Goal: Transaction & Acquisition: Subscribe to service/newsletter

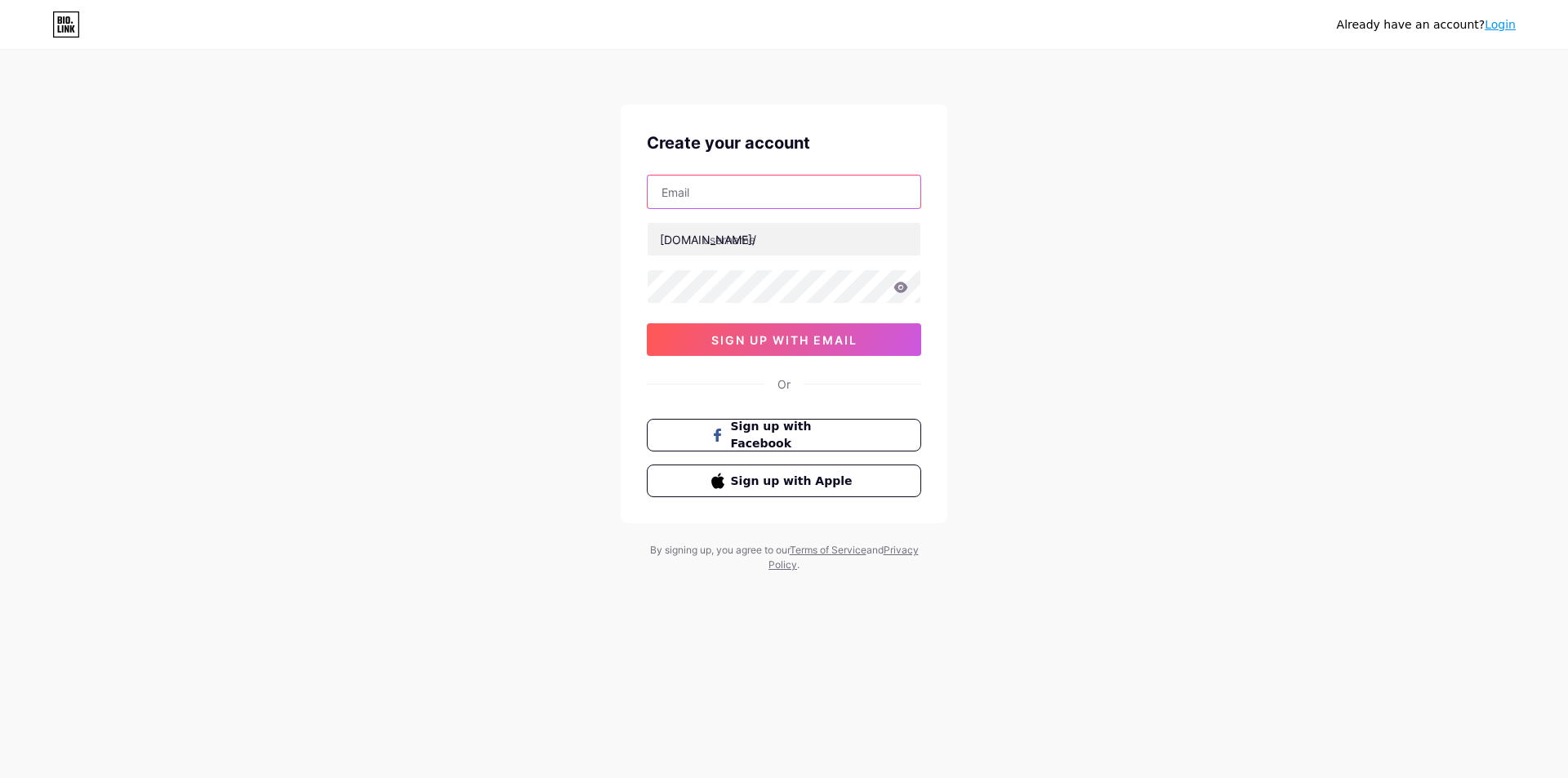
click at [807, 198] on input "text" at bounding box center [784, 192] width 273 height 33
click at [1031, 193] on div "Already have an account? Login Create your account bio.link/ 0cAFcWeA6pkTUJLtBb…" at bounding box center [784, 312] width 1568 height 624
click at [806, 201] on input "text" at bounding box center [784, 192] width 273 height 33
click at [797, 193] on input "text" at bounding box center [784, 192] width 273 height 33
type input "phungthanh1990"
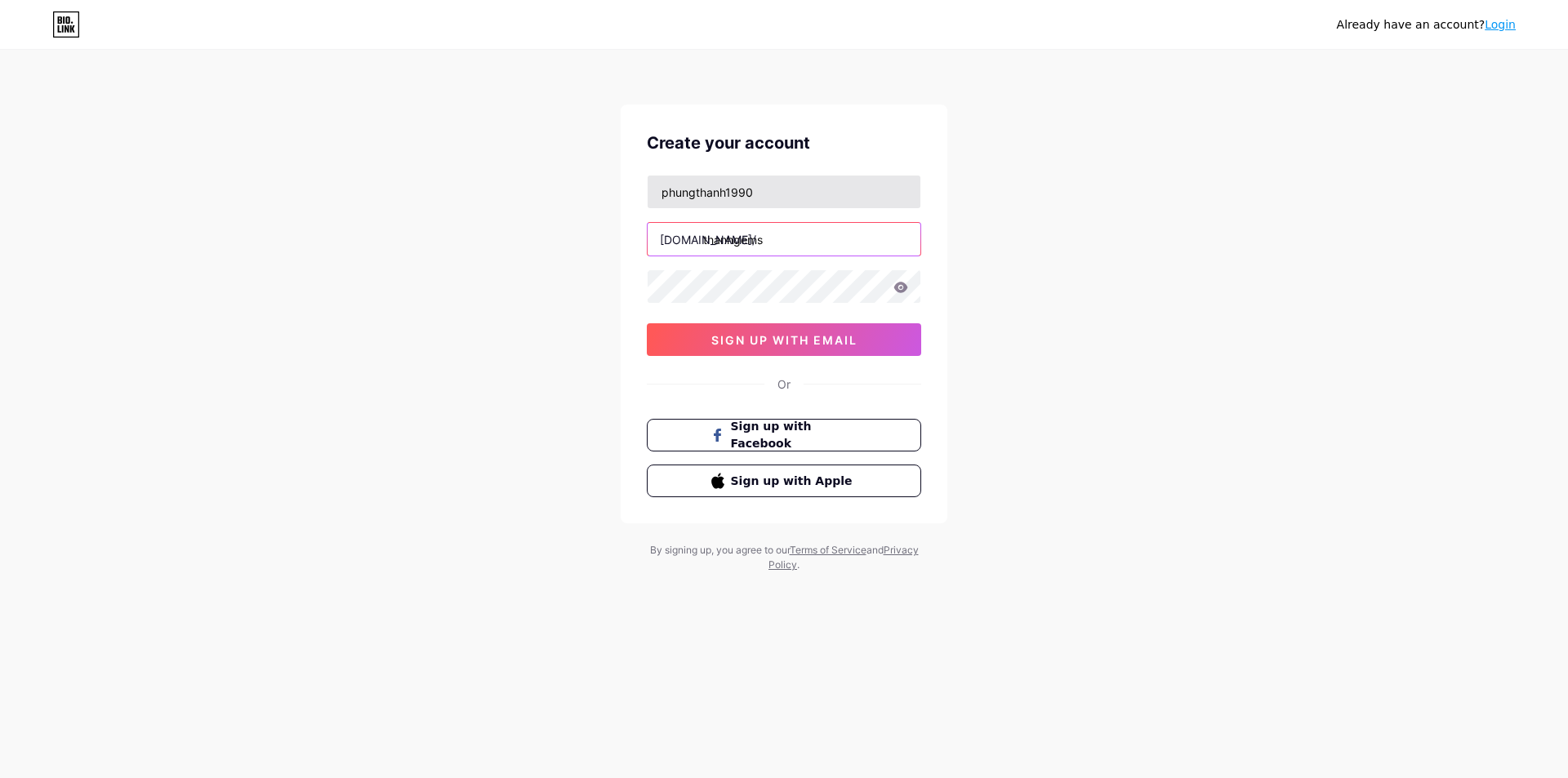
type input "thanhgems"
click at [761, 199] on input "phungthanh1990" at bounding box center [784, 192] width 273 height 33
click at [771, 331] on button "sign up with email" at bounding box center [784, 340] width 275 height 33
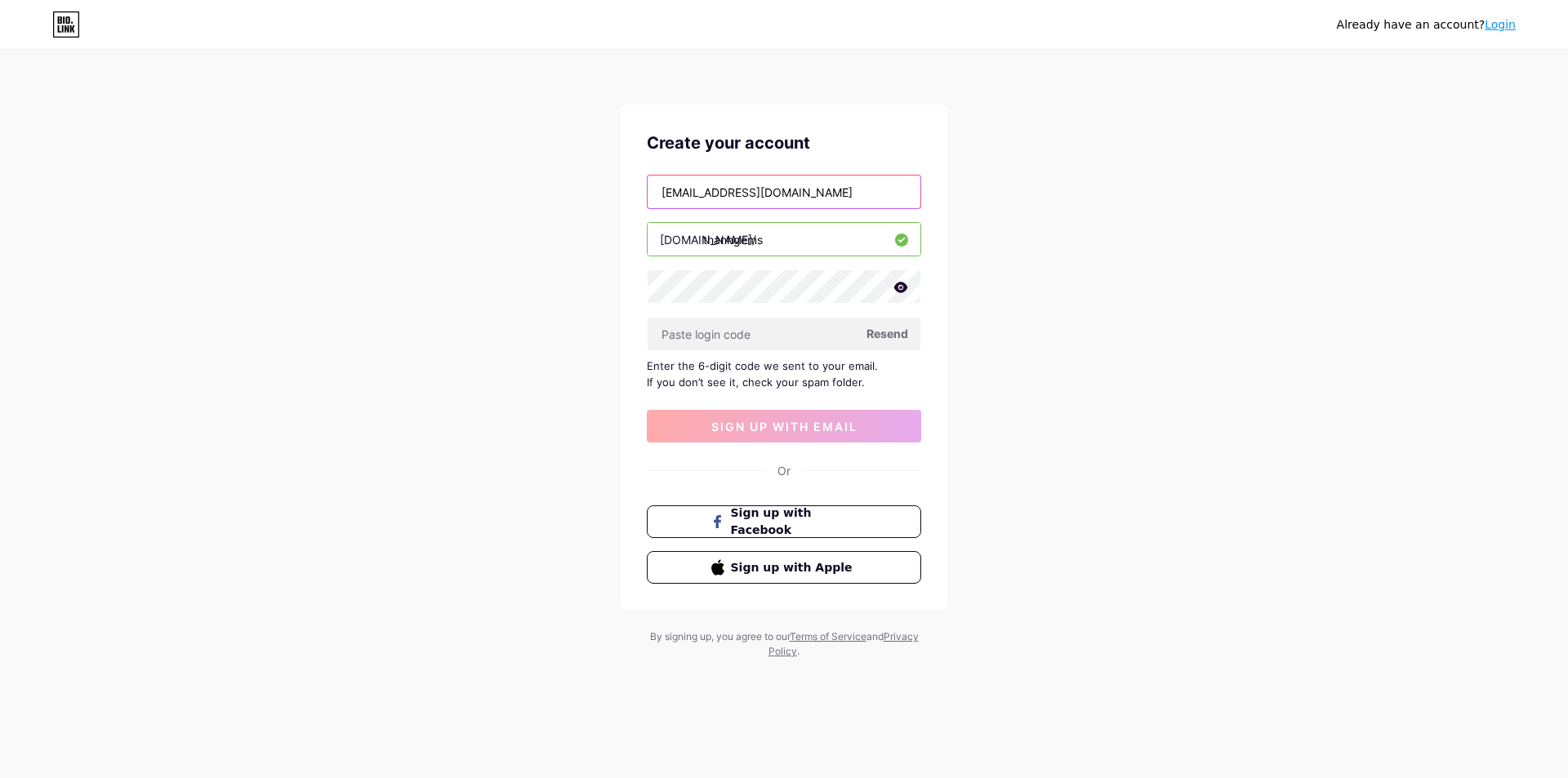
click at [697, 193] on input "phungthanh1990@gmail.com" at bounding box center [784, 192] width 273 height 33
type input "[EMAIL_ADDRESS][DOMAIN_NAME]"
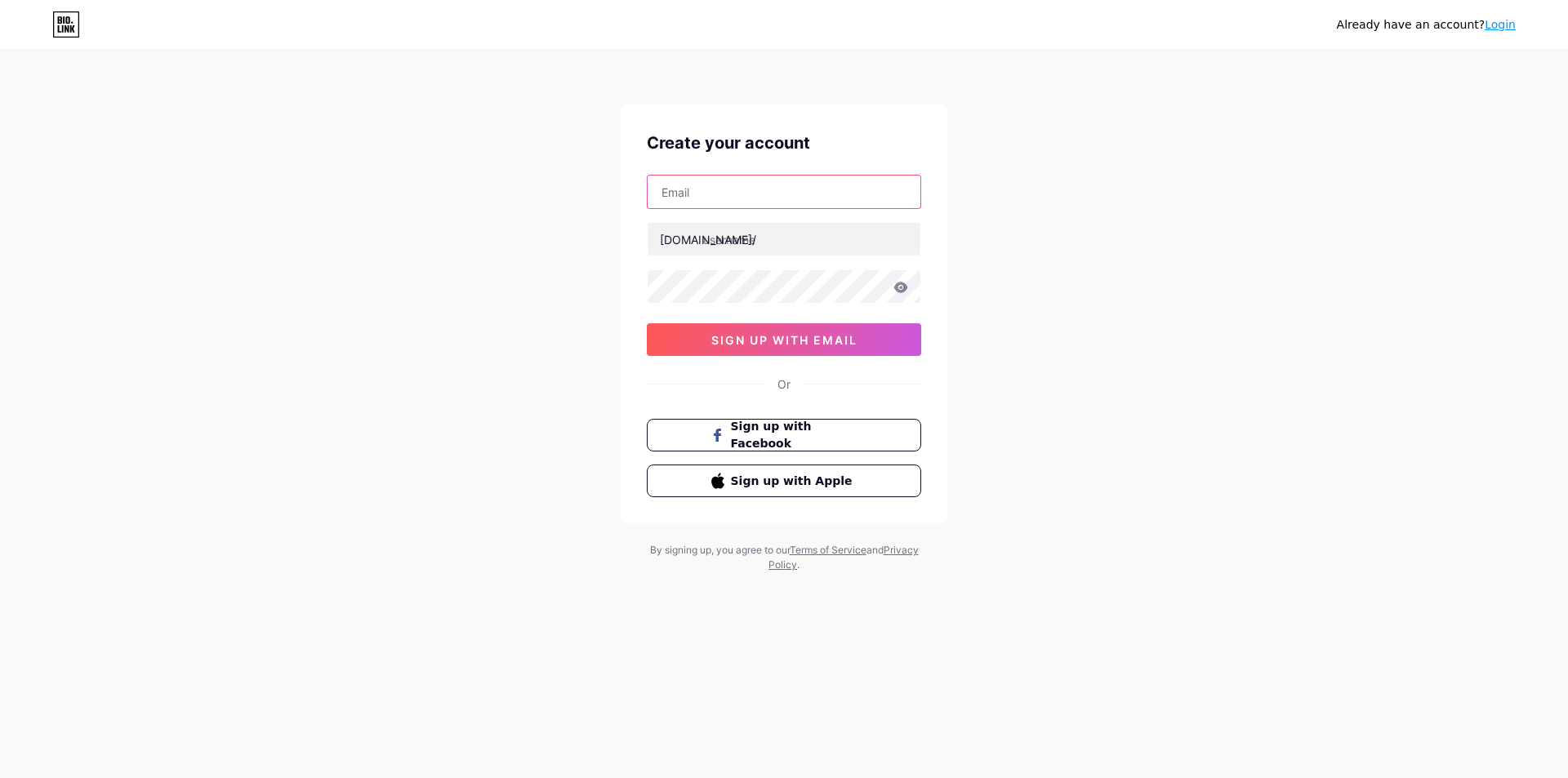
click at [716, 193] on input "text" at bounding box center [784, 192] width 273 height 33
type input "[EMAIL_ADDRESS][DOMAIN_NAME]"
type input "thanhgems"
click at [904, 290] on icon at bounding box center [901, 286] width 13 height 11
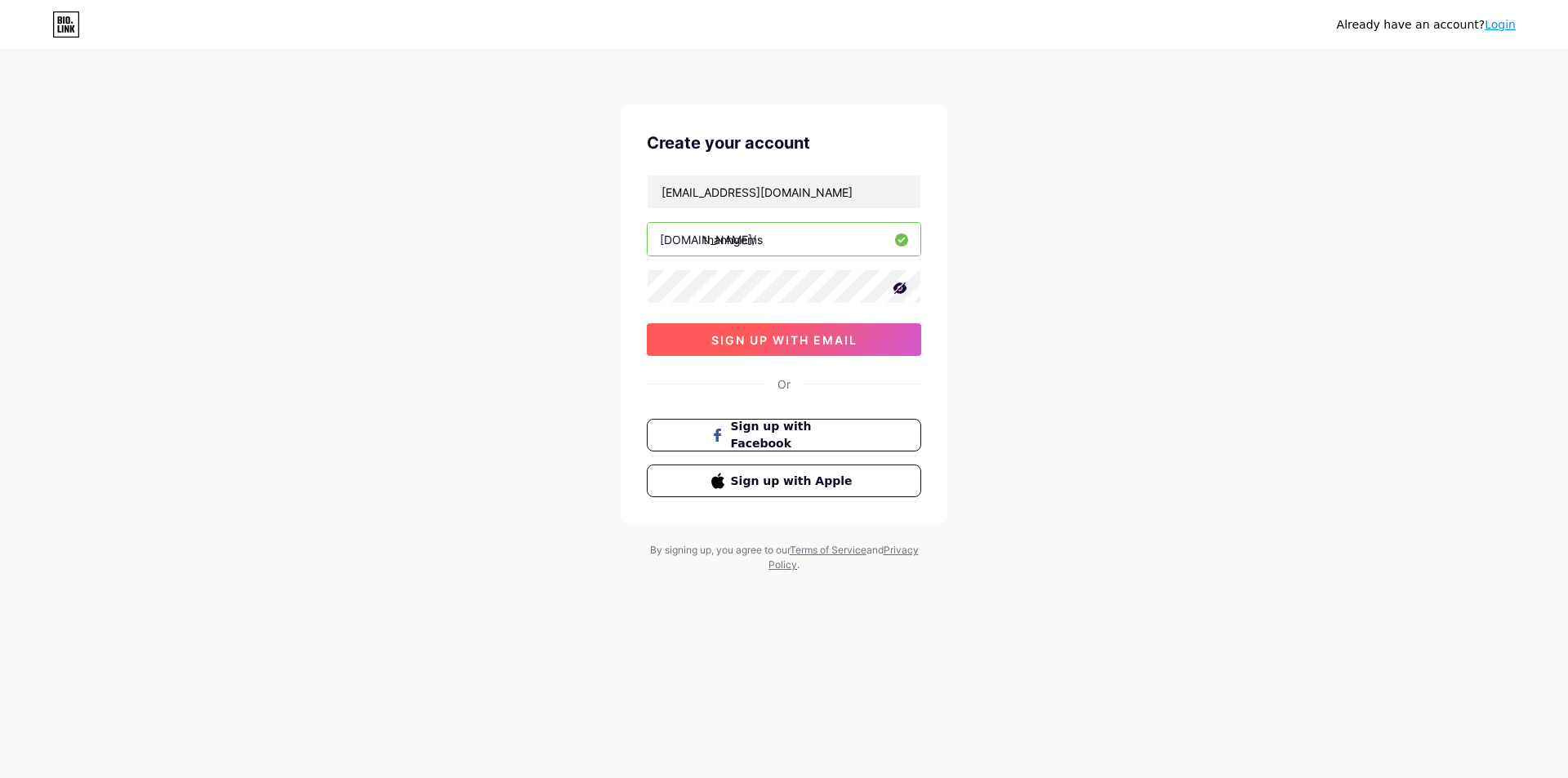
click at [843, 336] on span "sign up with email" at bounding box center [785, 340] width 146 height 13
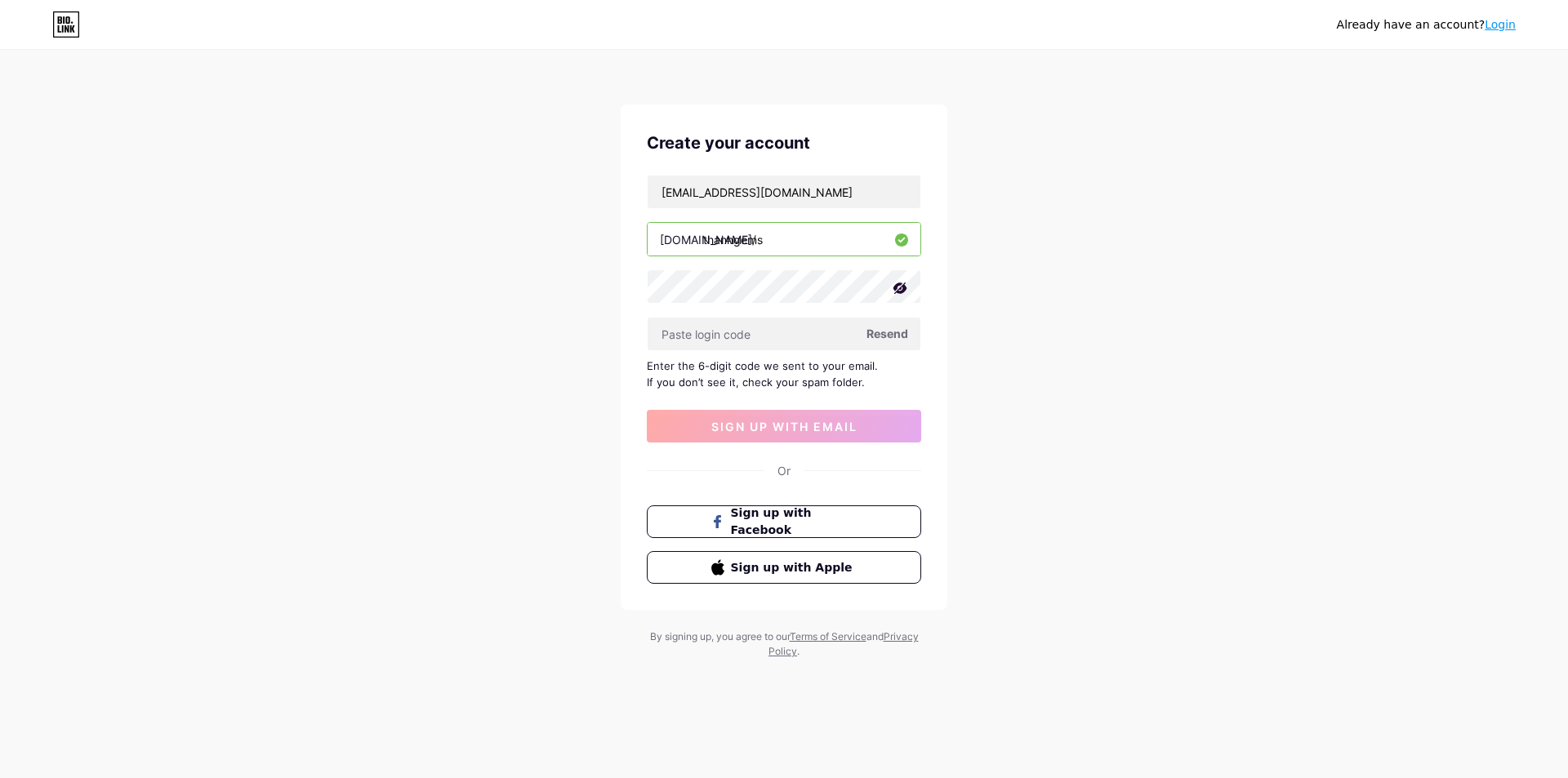
click at [894, 337] on span "Resend" at bounding box center [887, 333] width 41 height 17
paste input "285155"
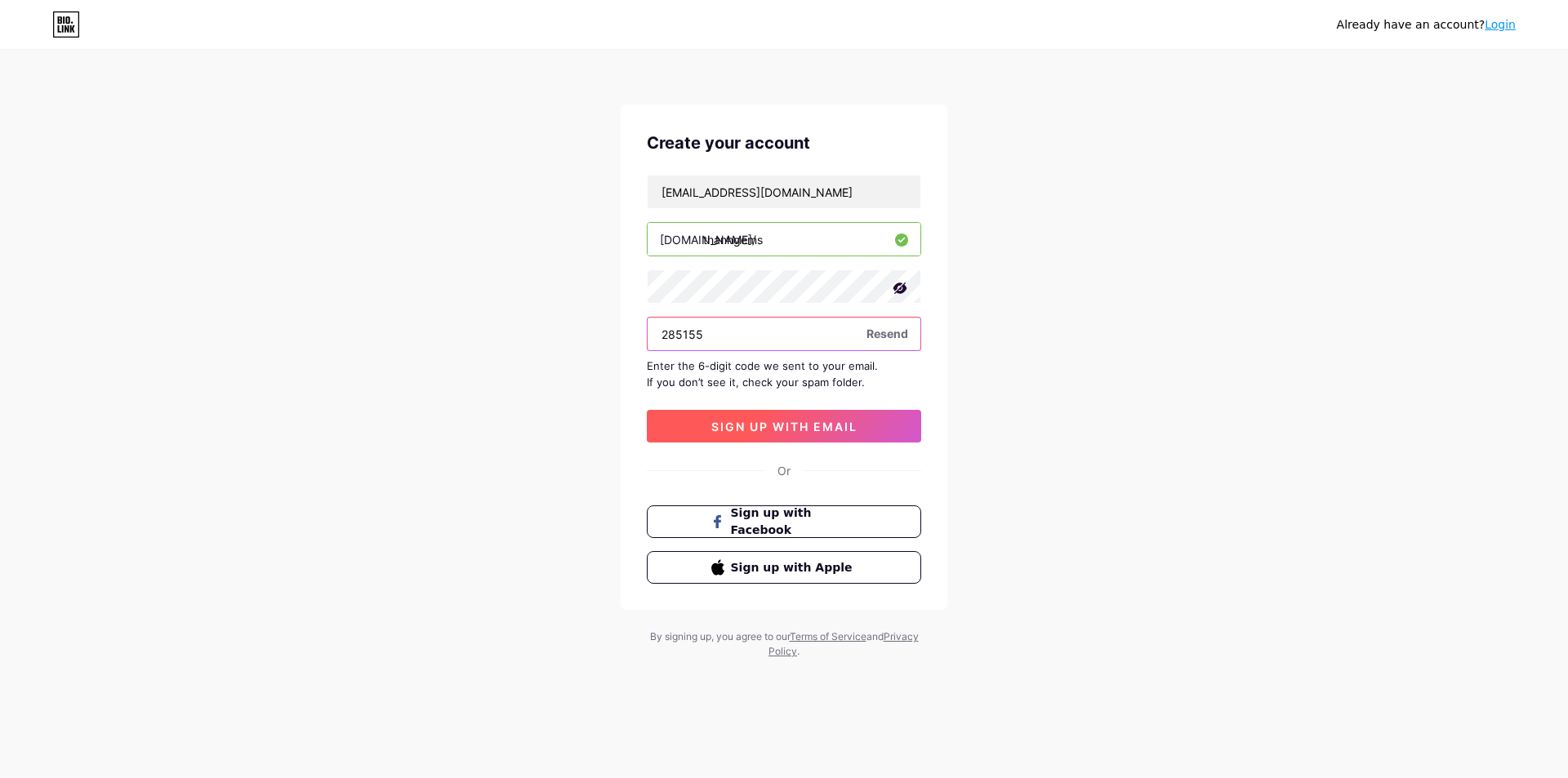
type input "285155"
click at [821, 428] on span "sign up with email" at bounding box center [785, 426] width 146 height 13
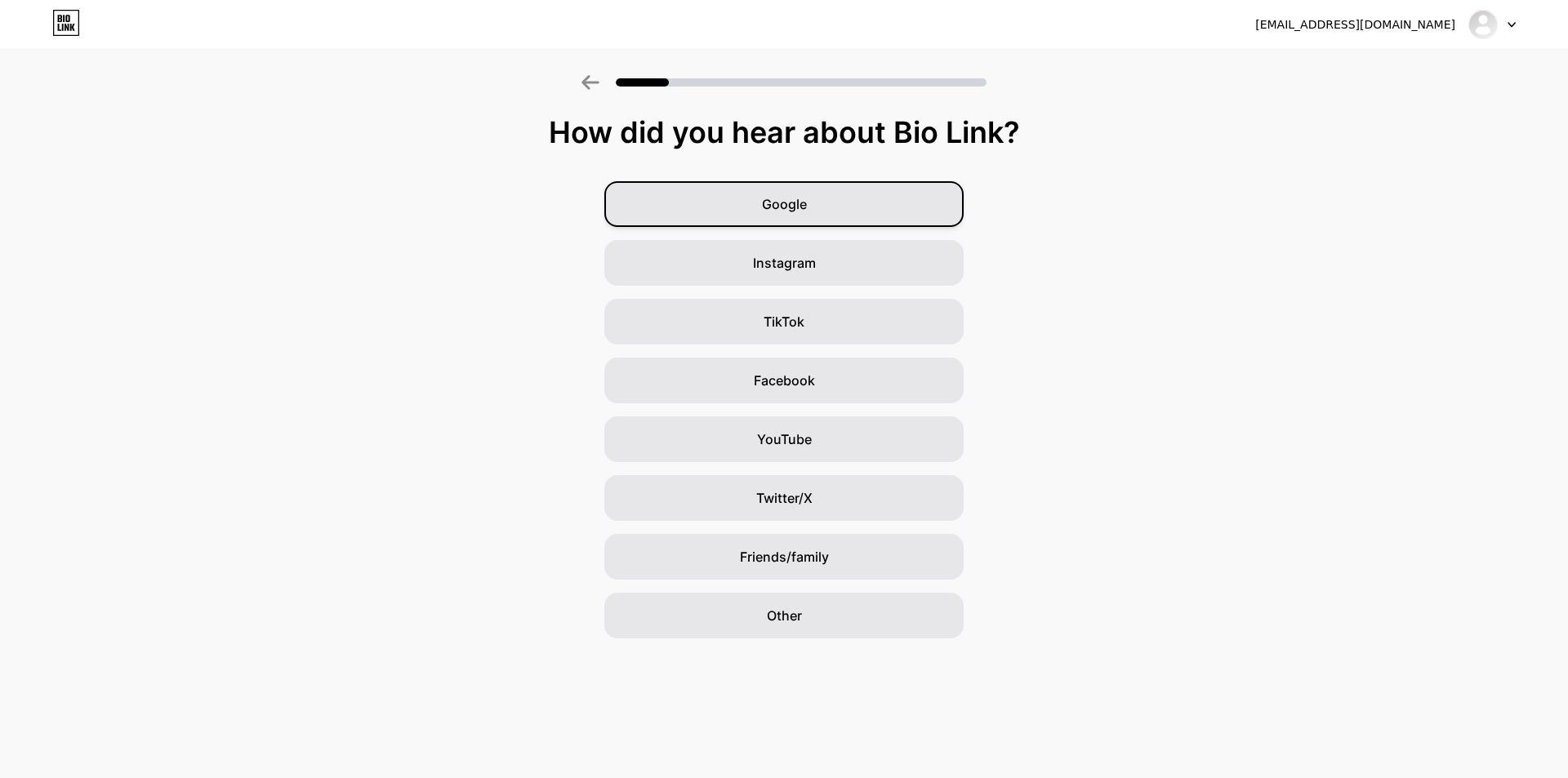
click at [853, 214] on div "Google" at bounding box center [784, 205] width 359 height 46
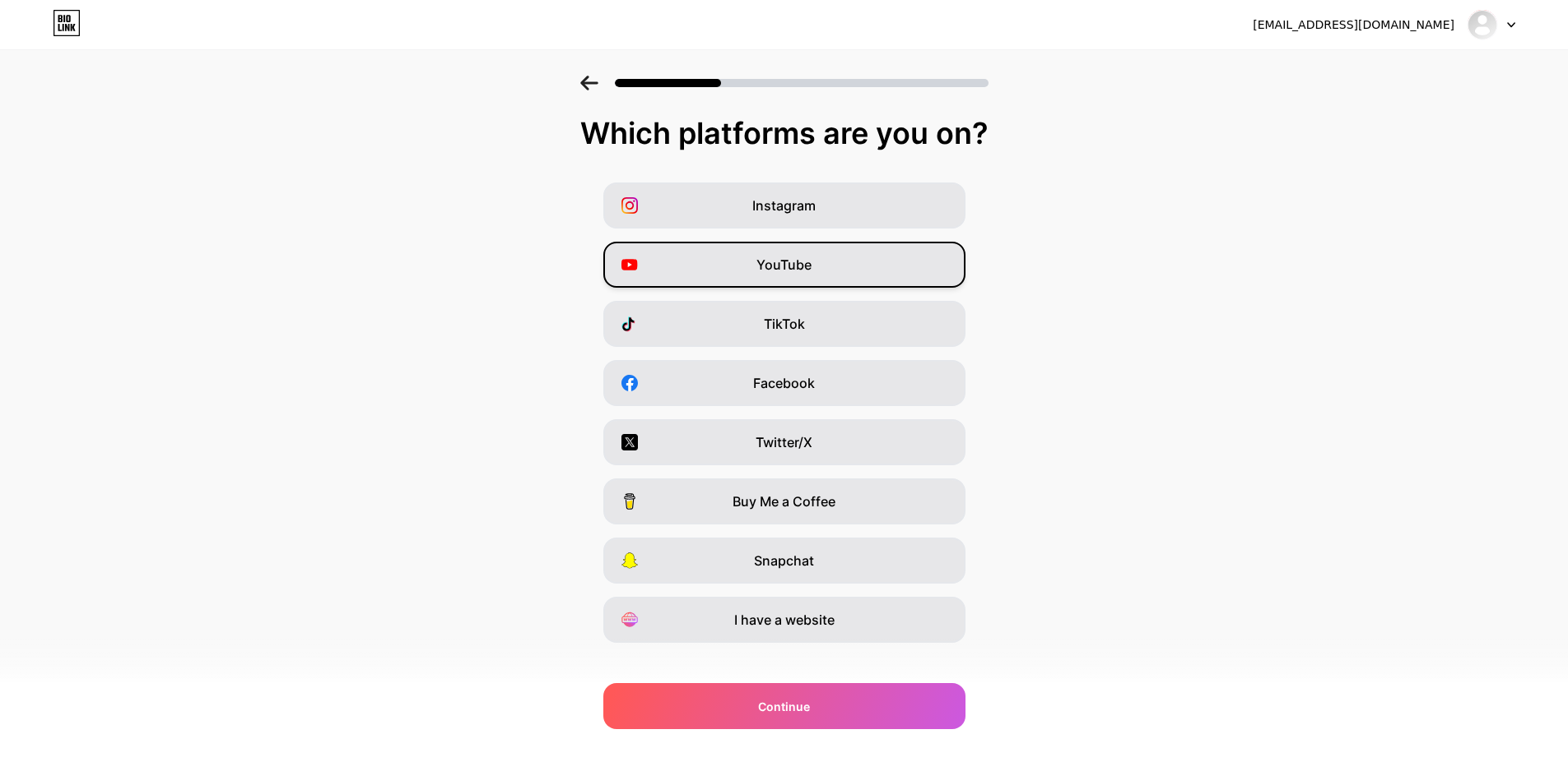
click at [837, 281] on div "YouTube" at bounding box center [784, 265] width 362 height 46
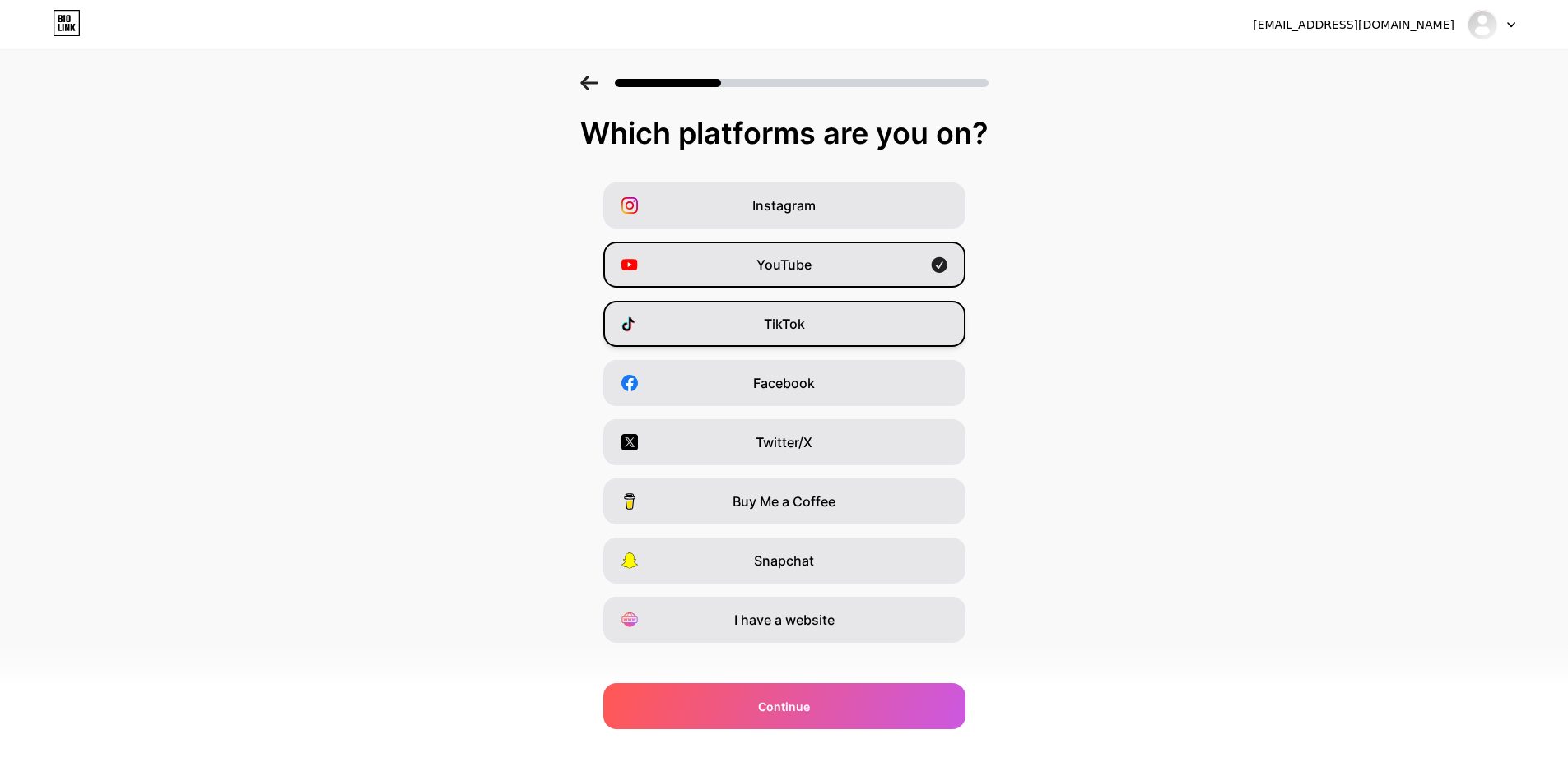
click at [819, 328] on div "TikTok" at bounding box center [784, 324] width 362 height 46
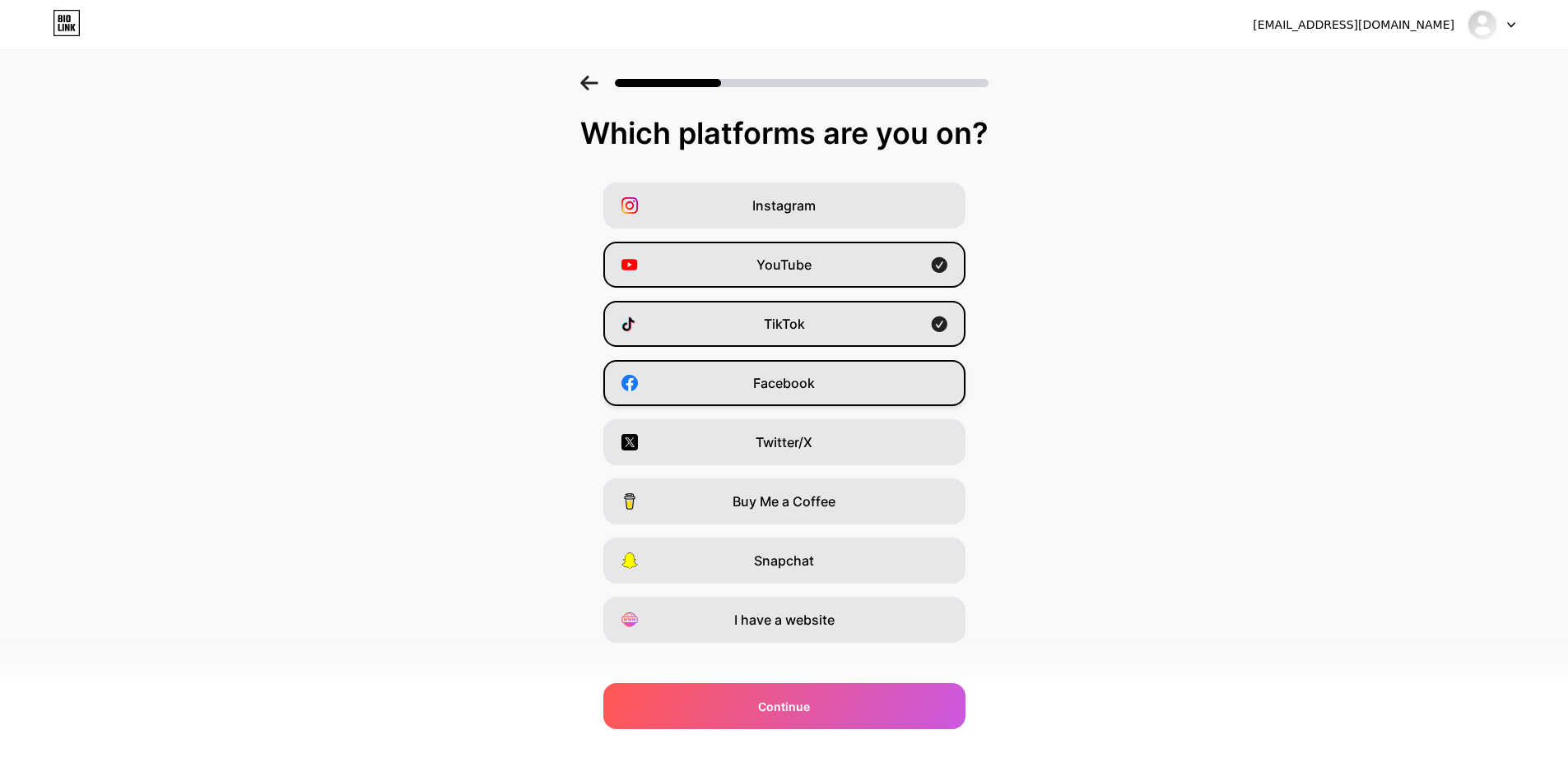
click at [833, 382] on div "Facebook" at bounding box center [784, 383] width 362 height 46
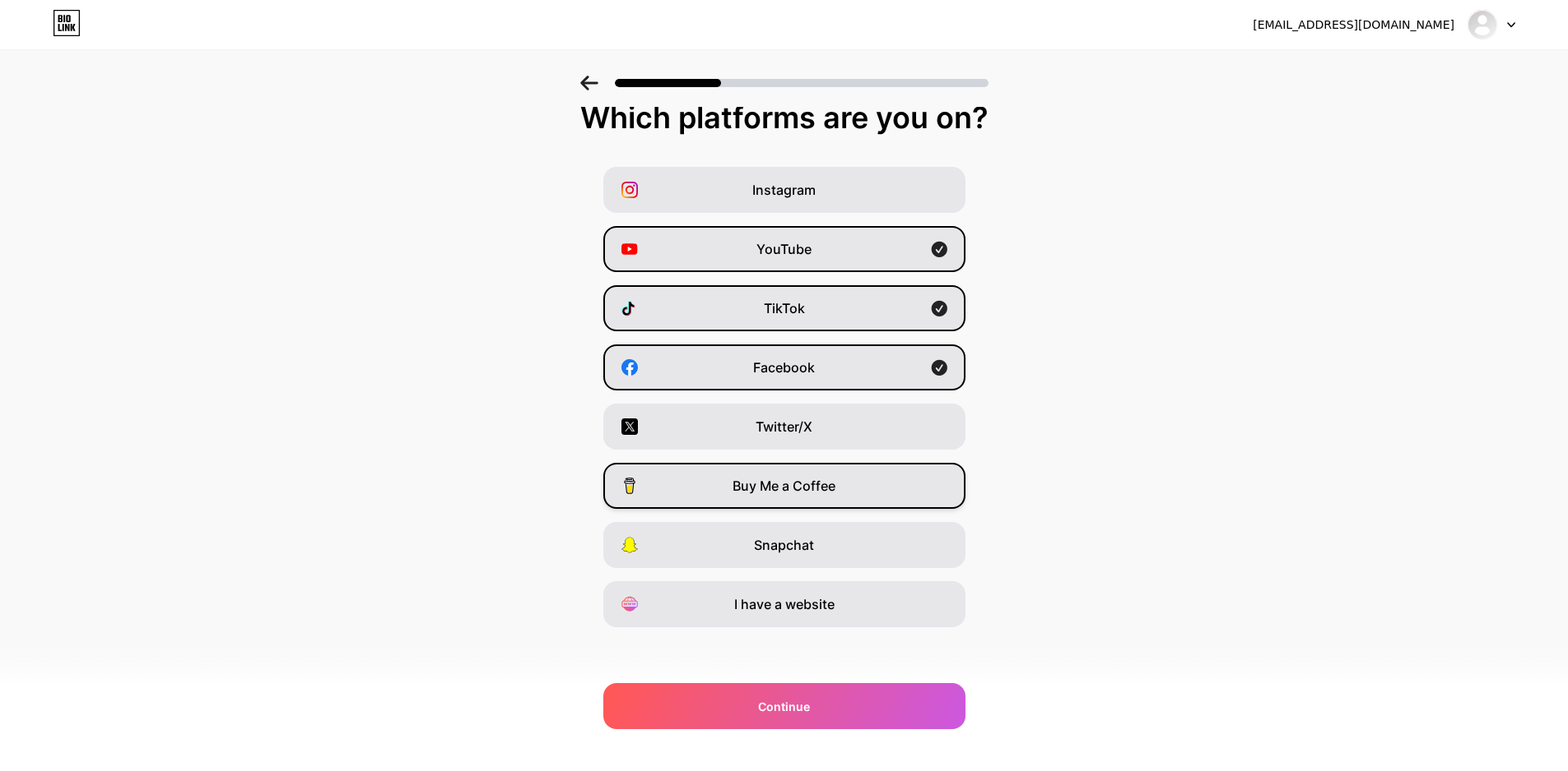
scroll to position [19, 0]
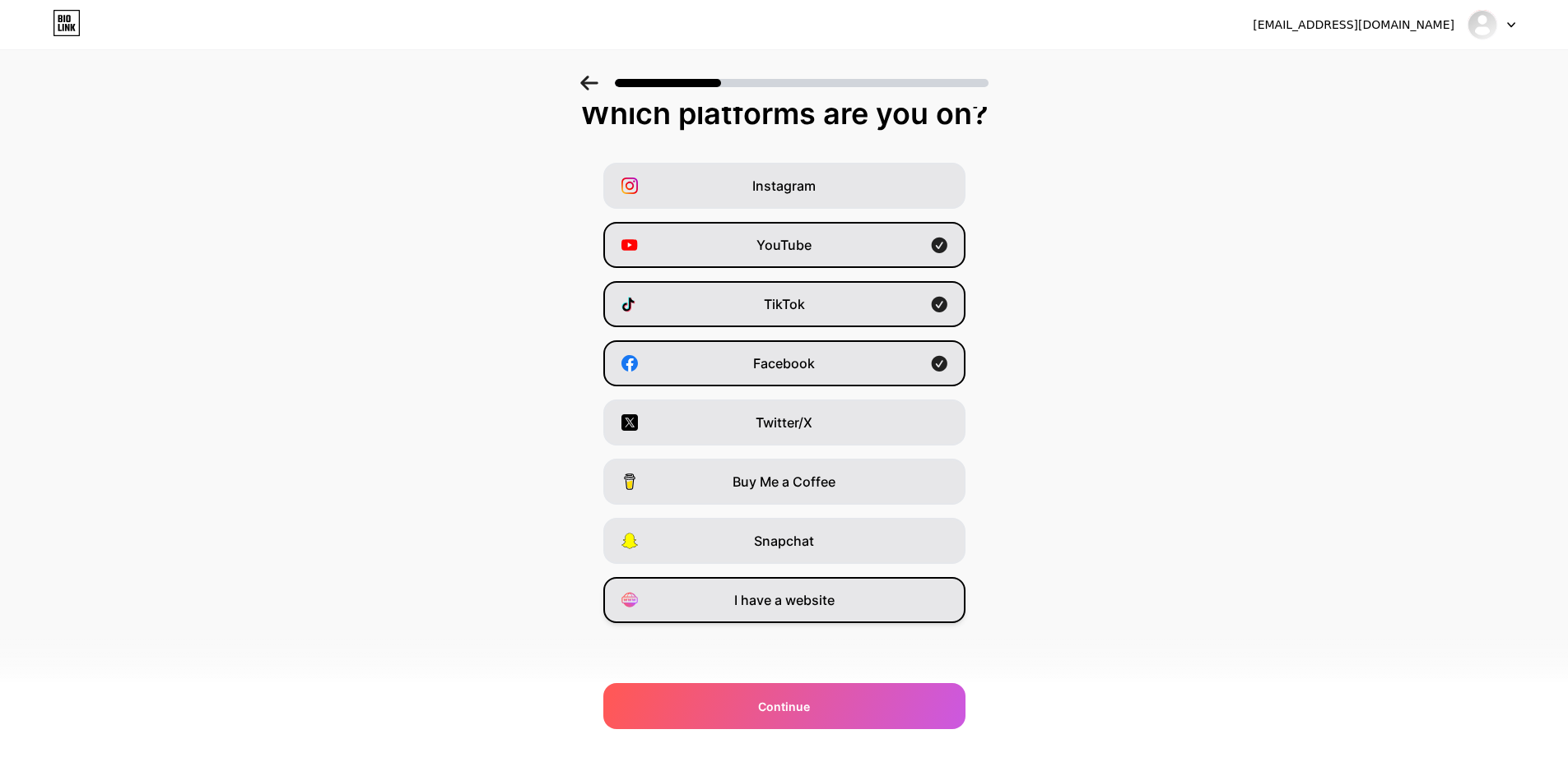
click at [854, 607] on div "I have a website" at bounding box center [784, 601] width 362 height 46
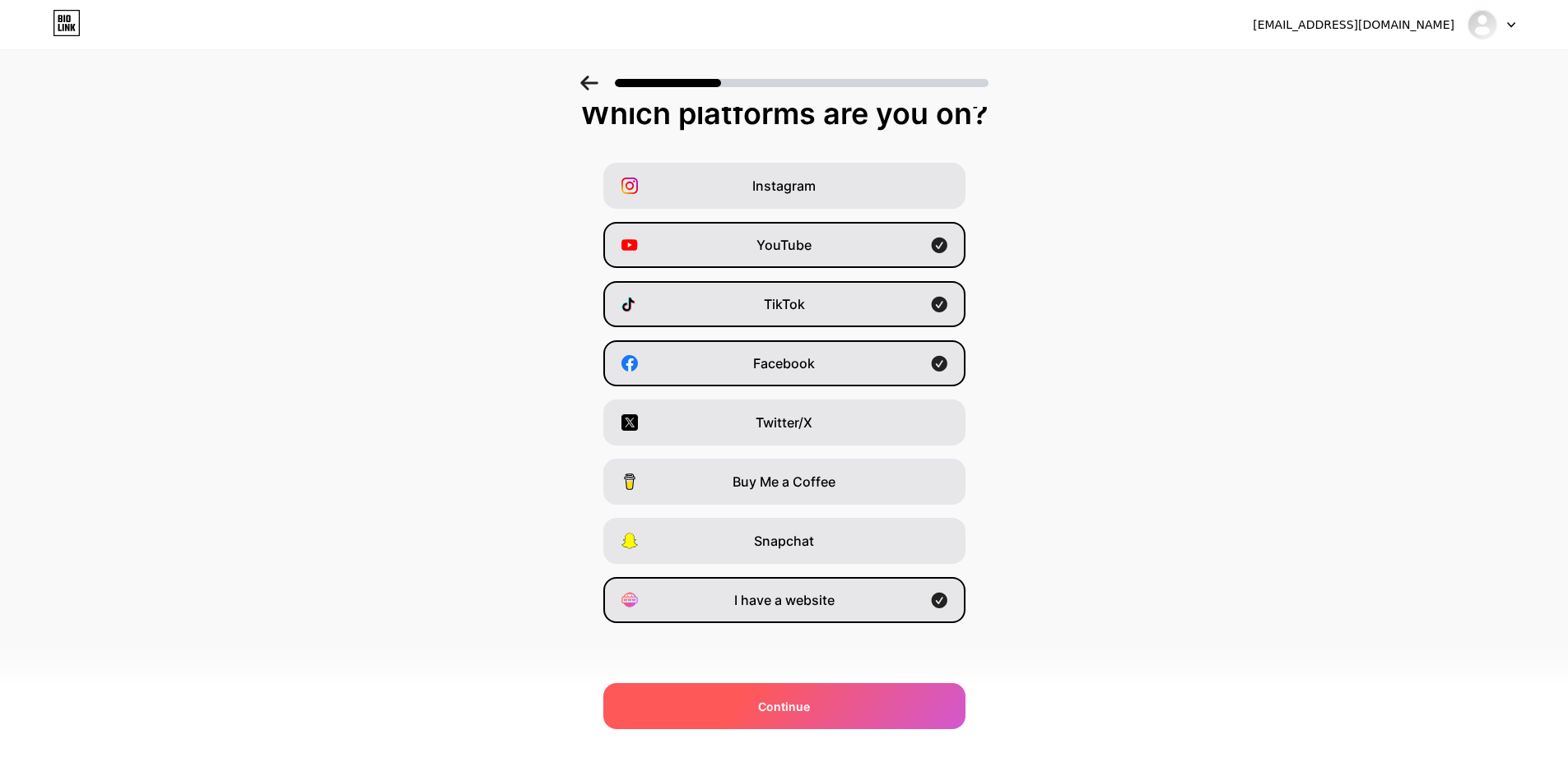
click at [835, 705] on div "Continue" at bounding box center [784, 707] width 362 height 46
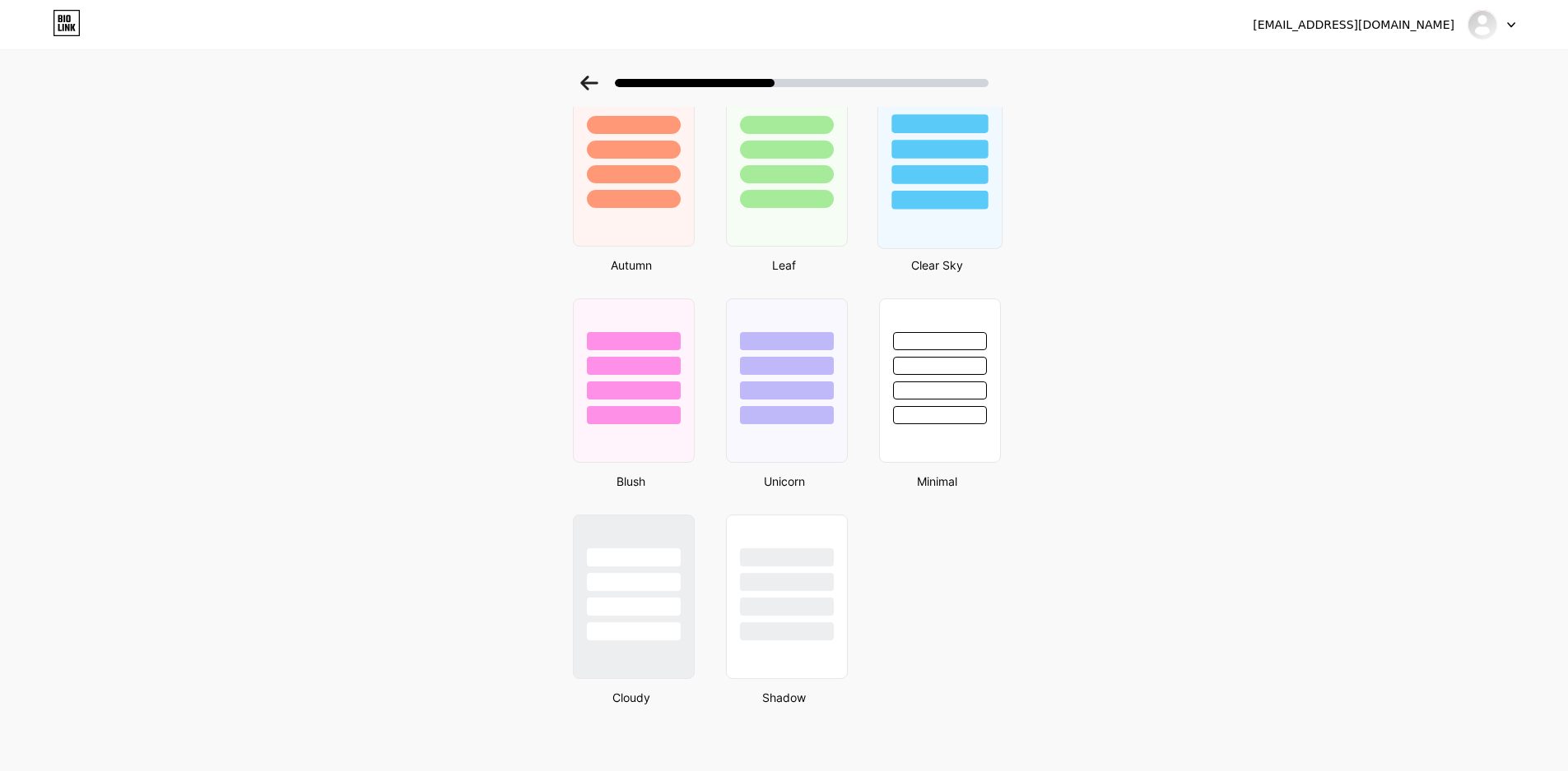
scroll to position [1188, 0]
click at [808, 649] on div at bounding box center [785, 596] width 125 height 169
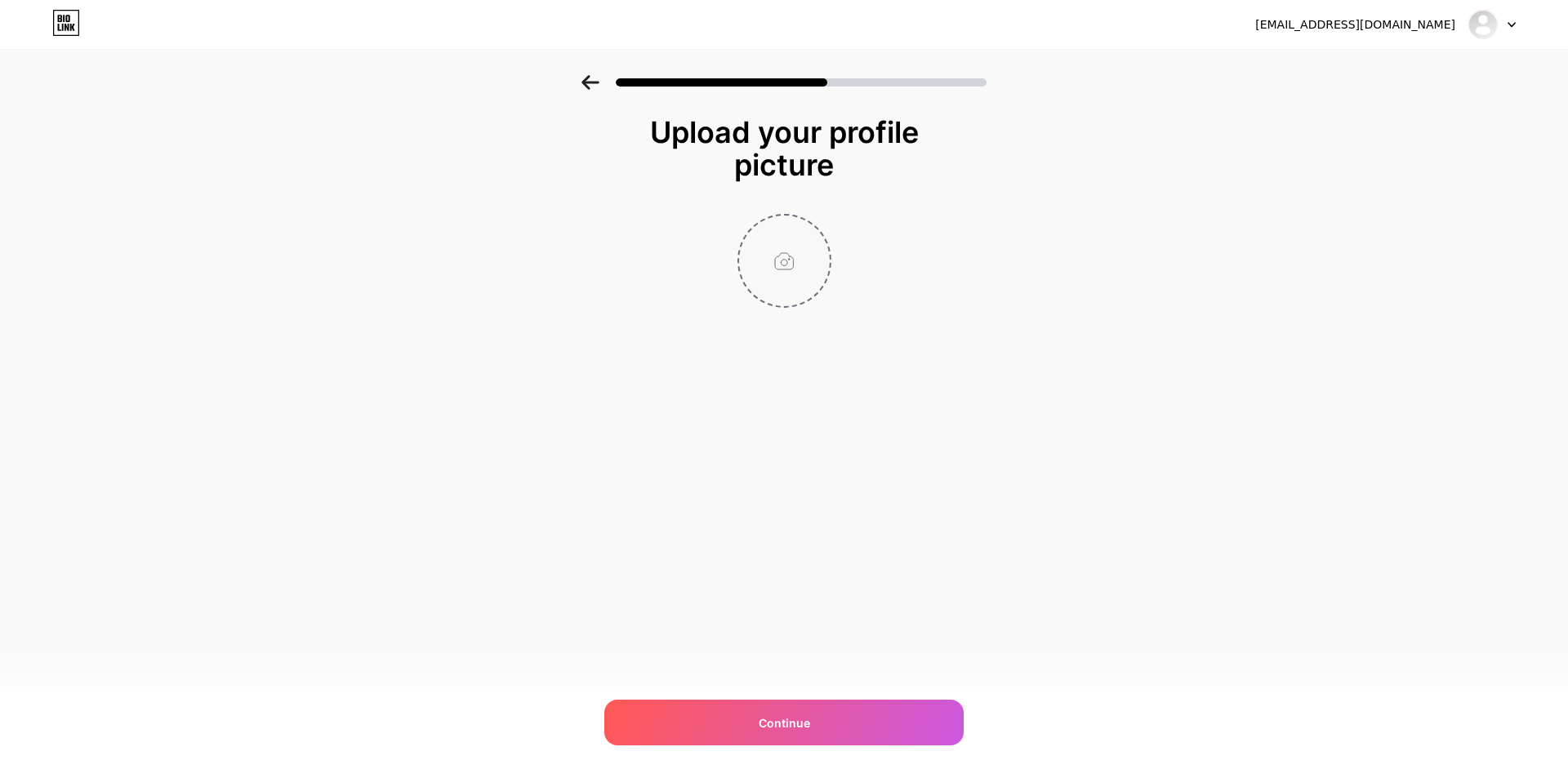
click at [782, 261] on input "file" at bounding box center [784, 260] width 90 height 90
click at [791, 257] on input "file" at bounding box center [784, 260] width 90 height 90
type input "C:\fakepath\unnamed (4).jpg"
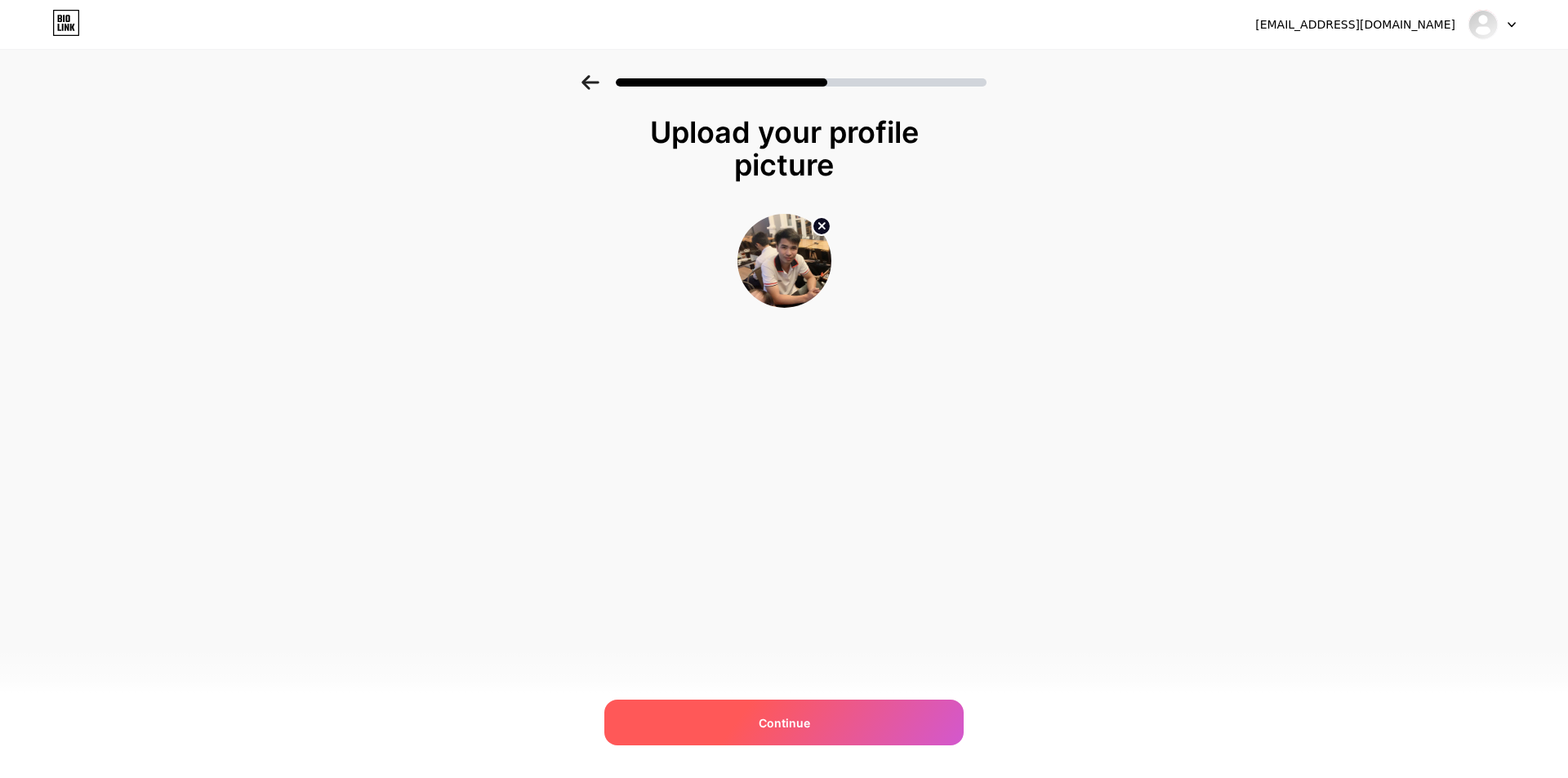
click at [779, 712] on div "Continue" at bounding box center [784, 723] width 359 height 46
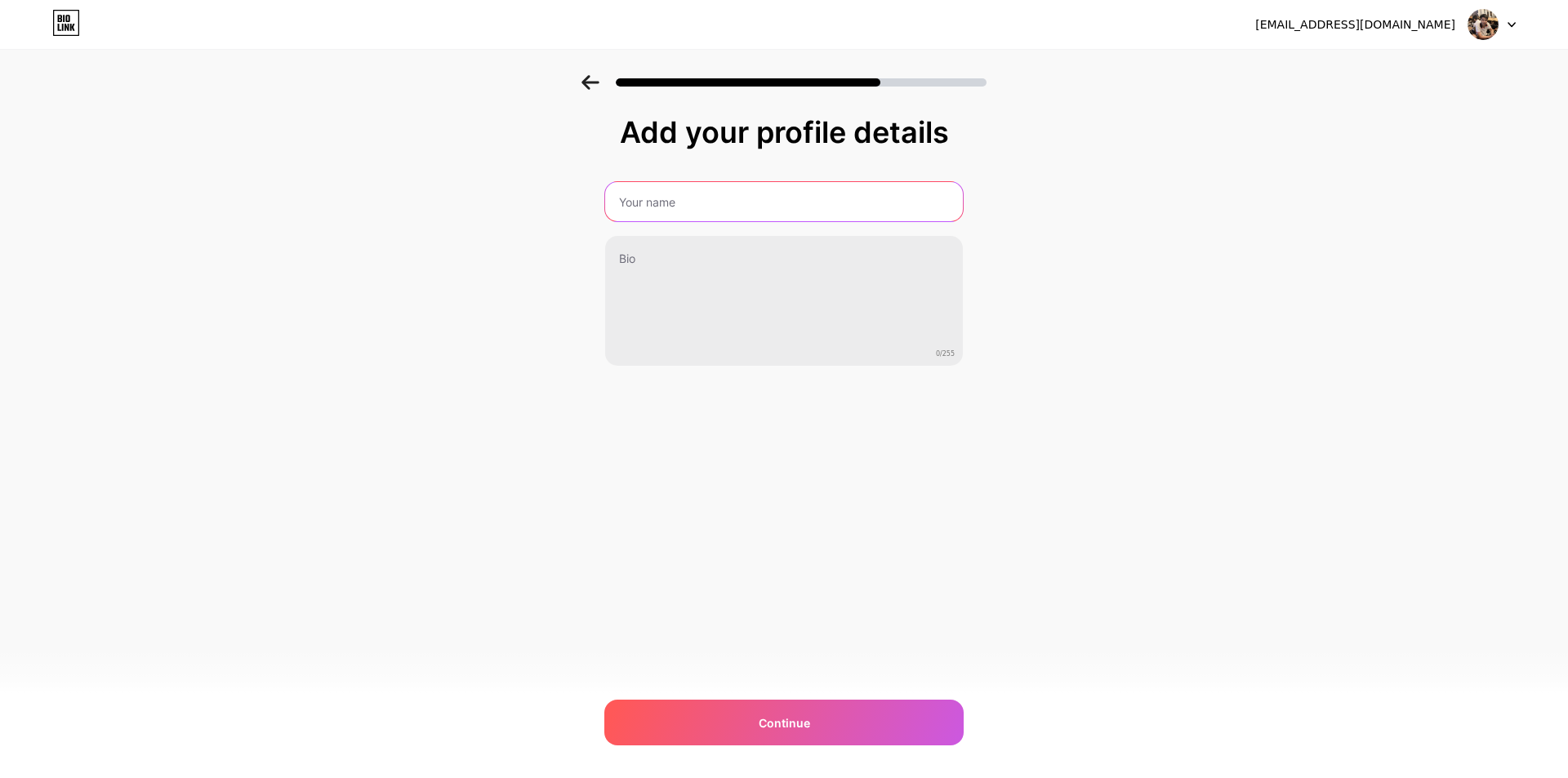
click at [736, 199] on input "text" at bounding box center [784, 202] width 357 height 39
type input "P"
type input "D"
type input "Đá Quý - Thành Ốc"
click at [891, 460] on div "[EMAIL_ADDRESS][DOMAIN_NAME] Logout Link Copied Add your profile details Đá Quý…" at bounding box center [784, 389] width 1568 height 778
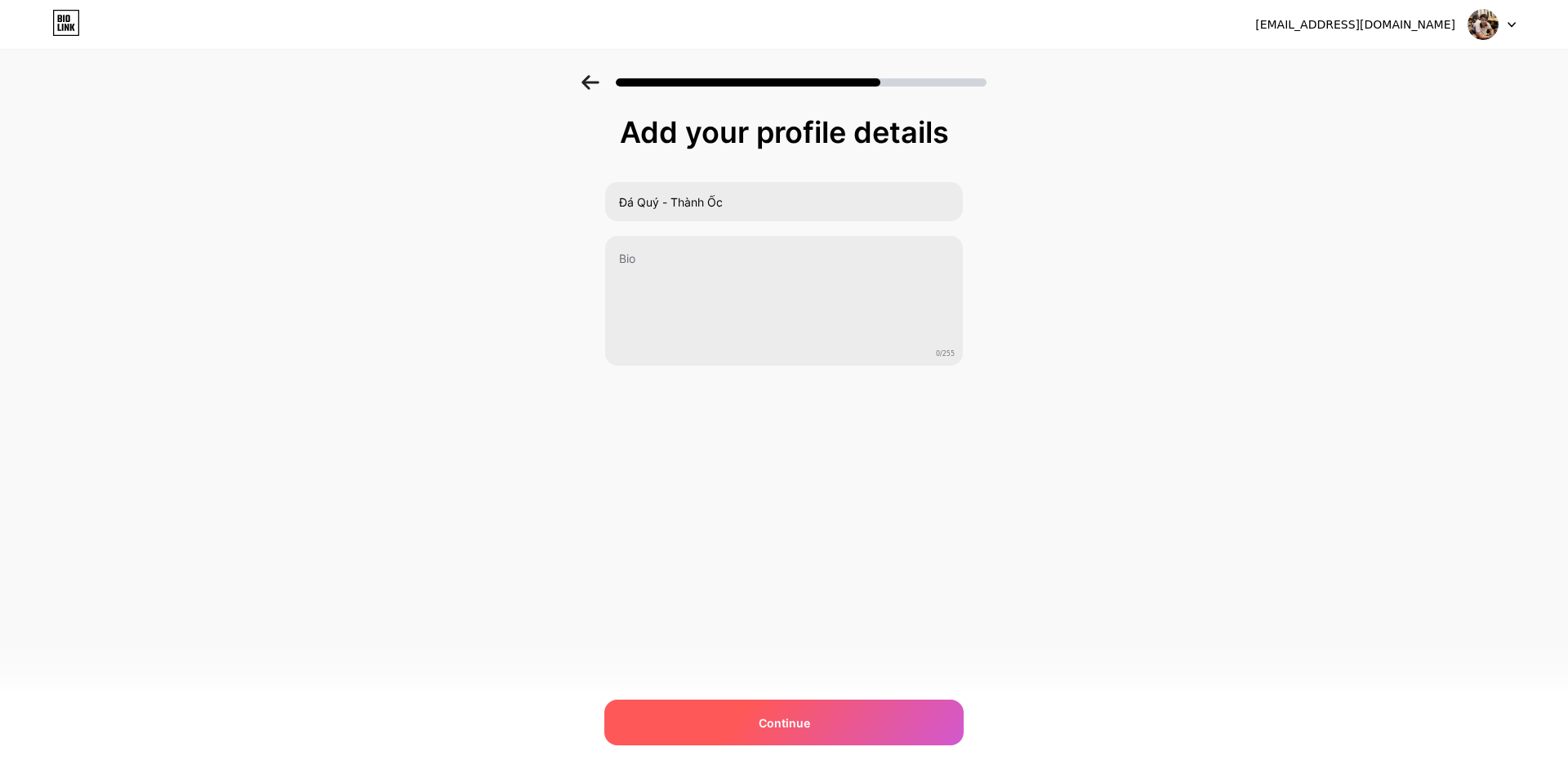
click at [784, 708] on div "Continue" at bounding box center [784, 723] width 359 height 46
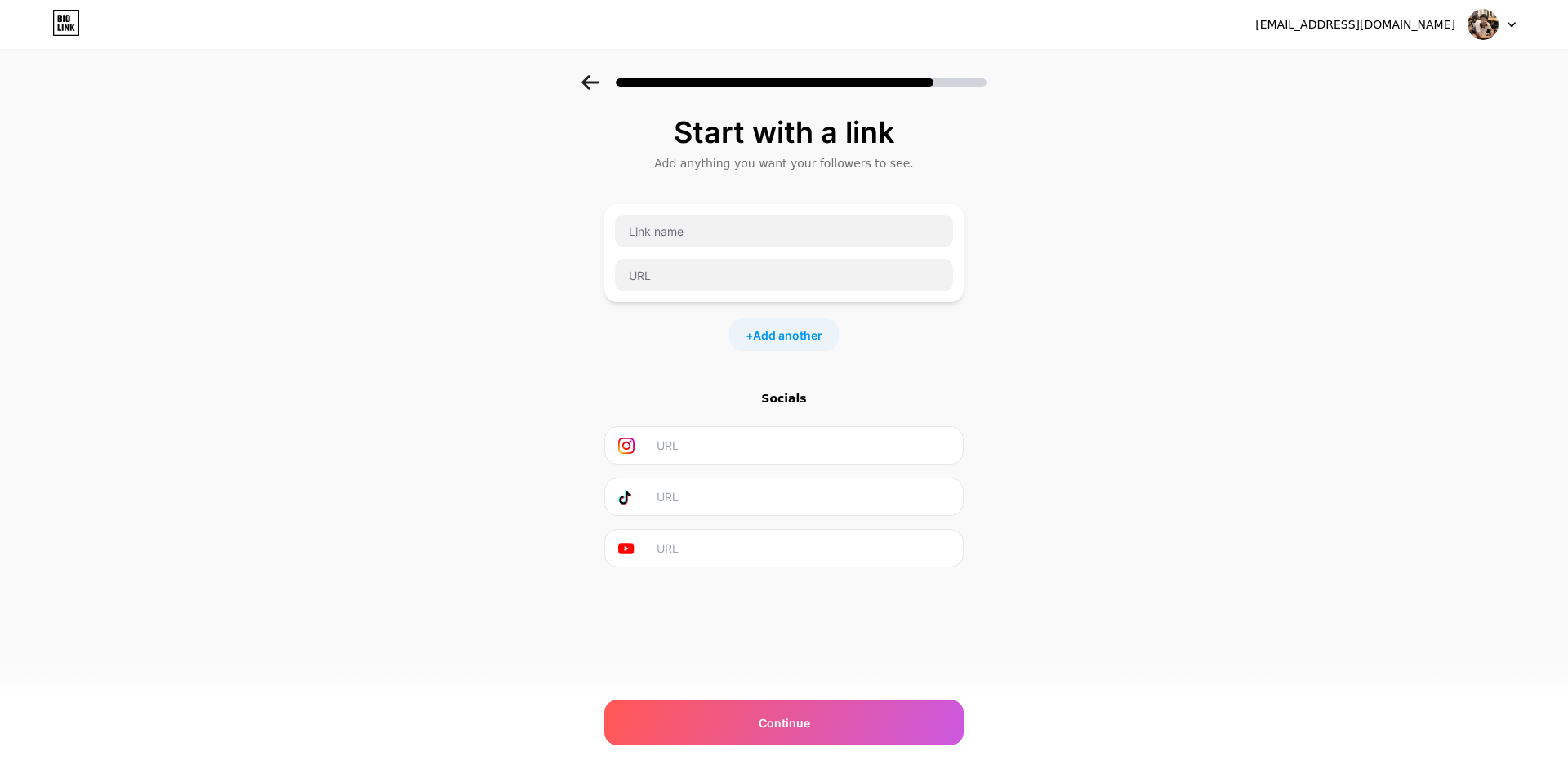
click at [709, 441] on input "text" at bounding box center [805, 446] width 297 height 36
click at [723, 238] on input "text" at bounding box center [784, 231] width 338 height 33
click at [698, 281] on input "text" at bounding box center [784, 276] width 338 height 33
click at [705, 236] on input "text" at bounding box center [784, 231] width 338 height 33
type input "thanhgems"
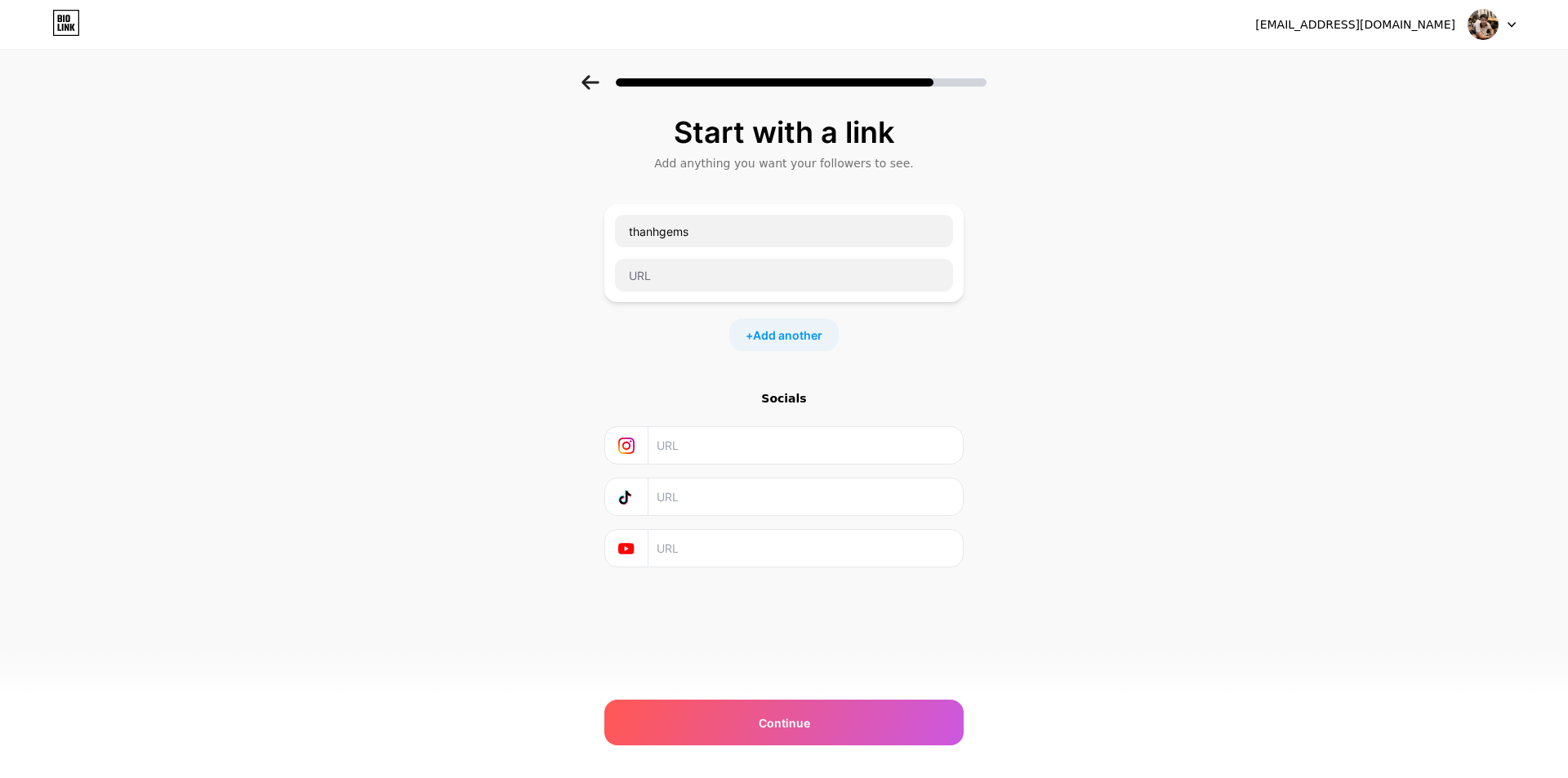
click at [1132, 329] on div "Start with a link Add anything you want your followers to see. thanhgems + Add …" at bounding box center [784, 362] width 1568 height 574
click at [747, 277] on input "text" at bounding box center [784, 276] width 338 height 33
click at [1036, 246] on div "Start with a link Add anything you want your followers to see. thanhgems + Add …" at bounding box center [784, 362] width 1568 height 574
drag, startPoint x: 790, startPoint y: 231, endPoint x: 360, endPoint y: 231, distance: 430.0
click at [360, 231] on div "Start with a link Add anything you want your followers to see. thanhgems + Add …" at bounding box center [784, 362] width 1568 height 574
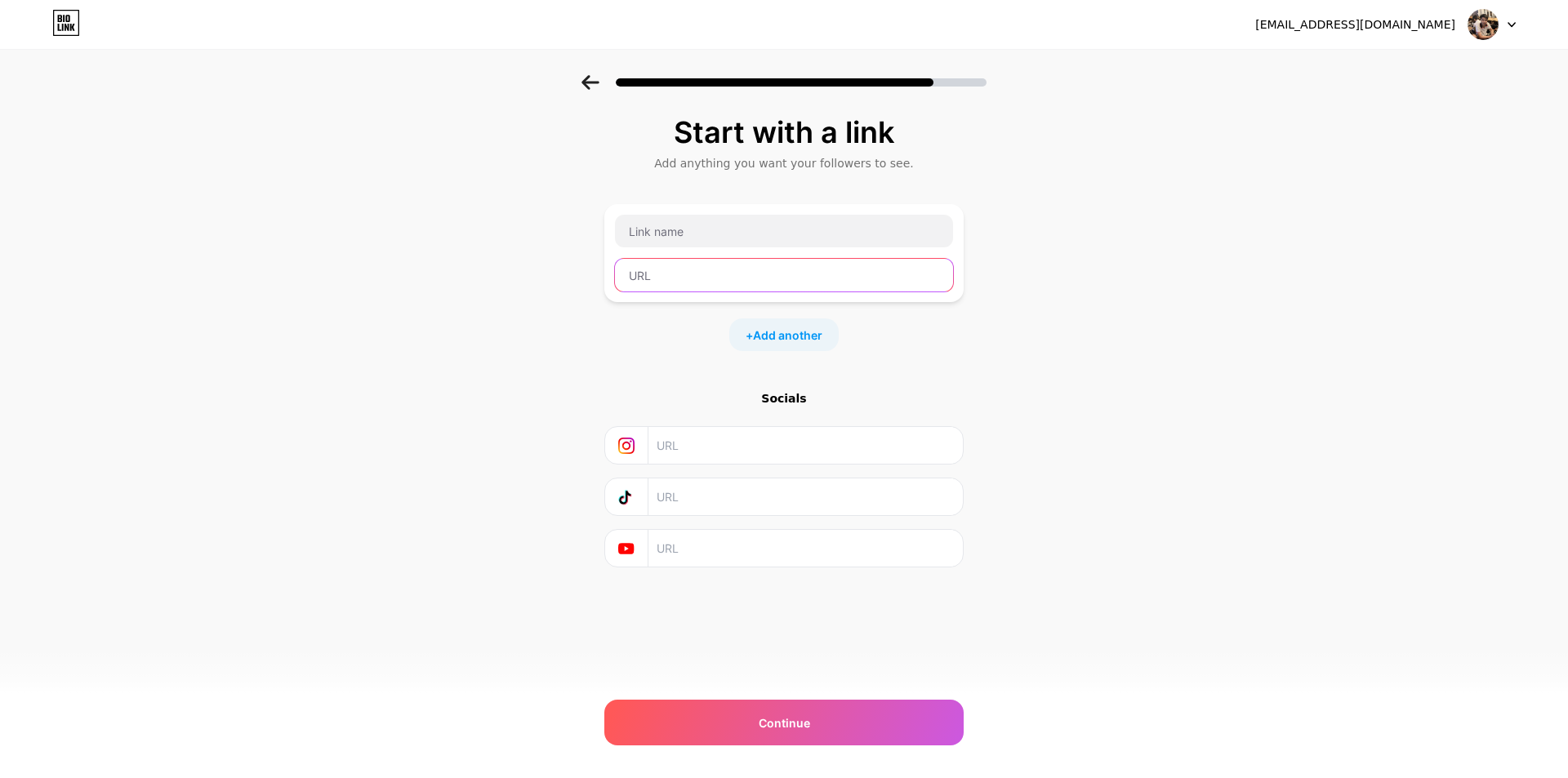
click at [700, 291] on input "text" at bounding box center [784, 276] width 338 height 33
paste input "285155"
drag, startPoint x: 693, startPoint y: 270, endPoint x: 505, endPoint y: 278, distance: 188.2
click at [505, 278] on div "Start with a link Add anything you want your followers to see. 285155 + Add ano…" at bounding box center [784, 362] width 1568 height 574
paste input "[URL][DOMAIN_NAME]"
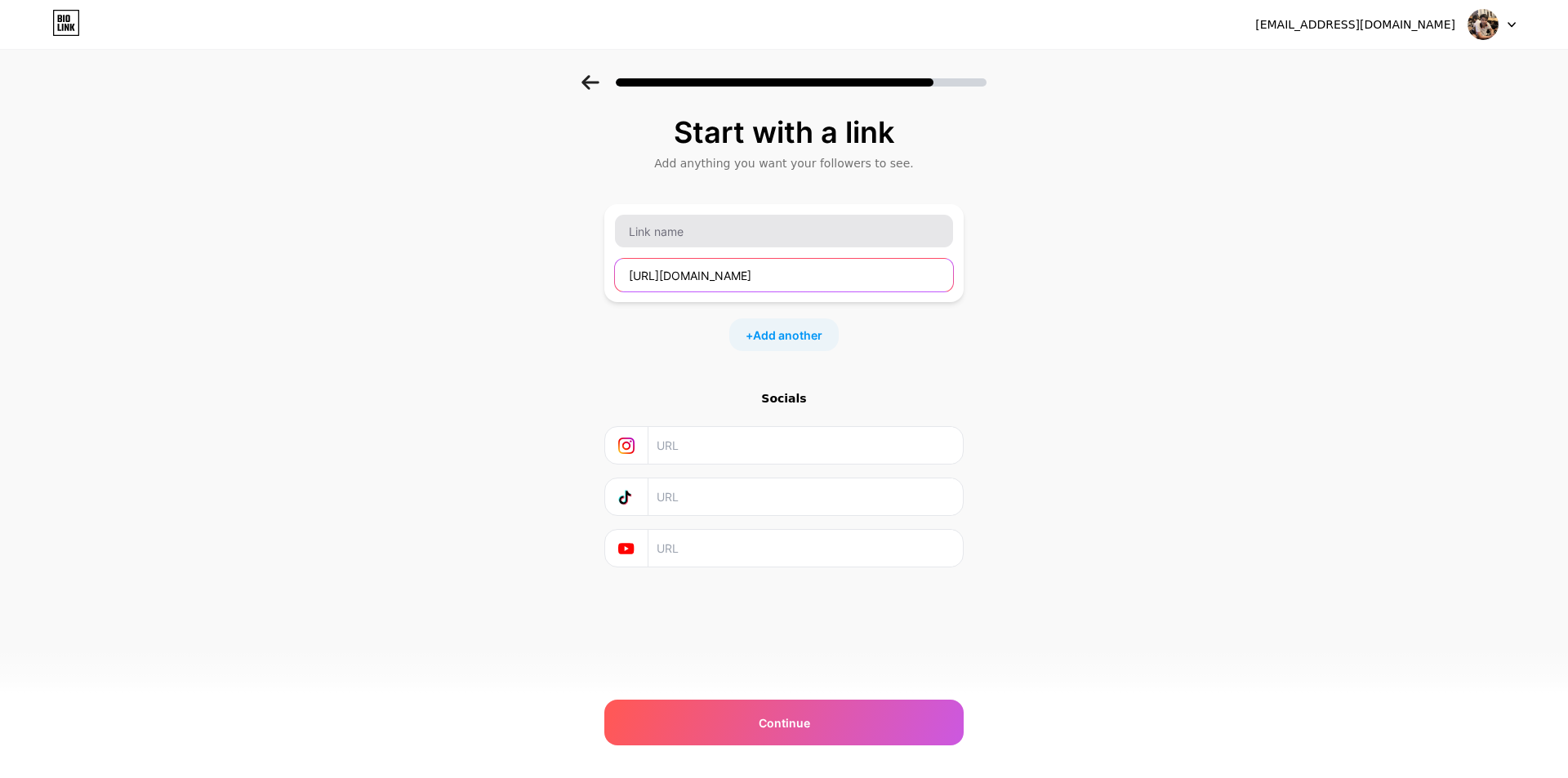
type input "[URL][DOMAIN_NAME]"
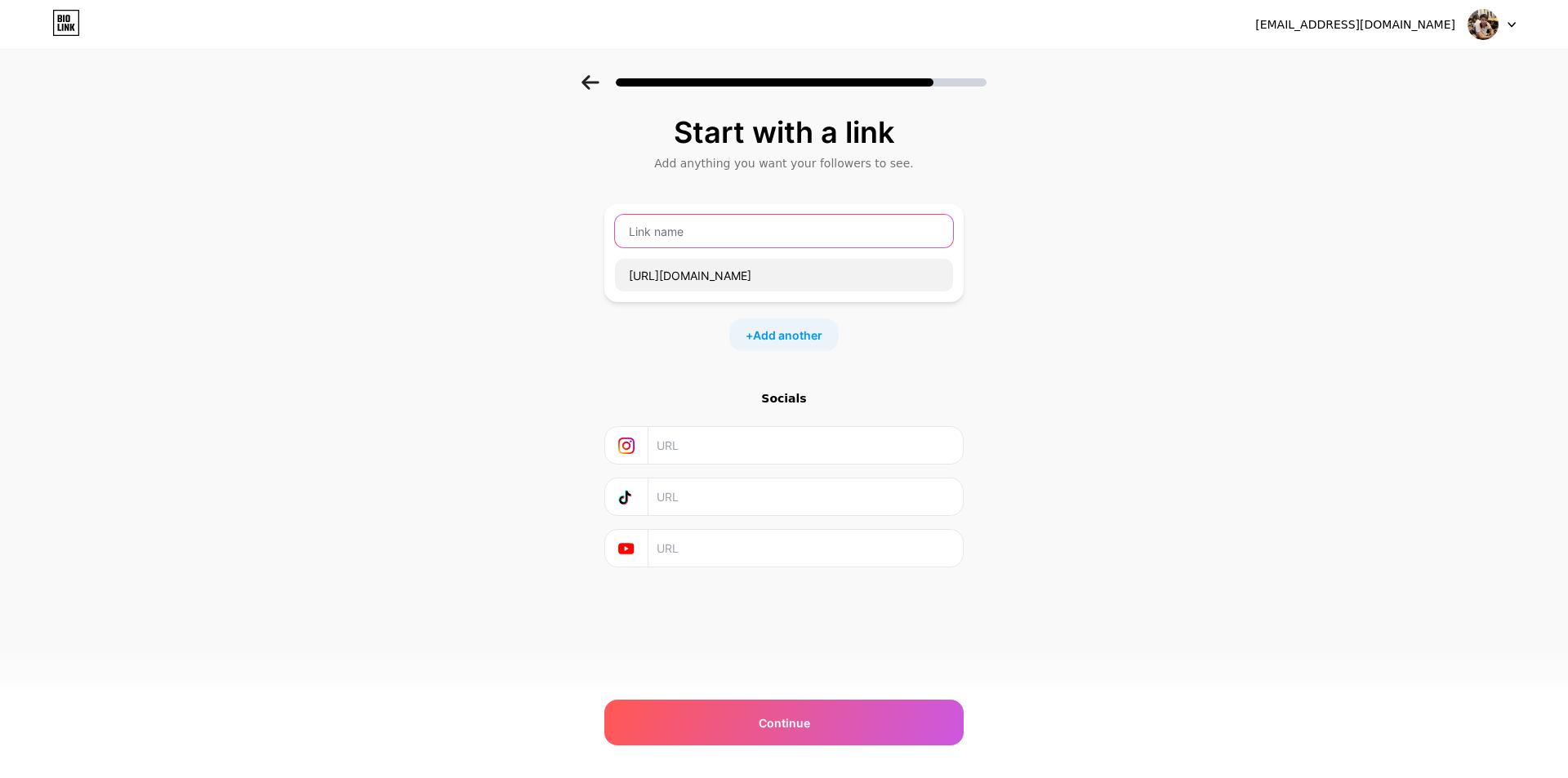
click at [734, 224] on input "text" at bounding box center [784, 231] width 338 height 33
type input "D"
type input "Đá Quý Thành Ốc"
click at [717, 447] on input "text" at bounding box center [805, 446] width 297 height 36
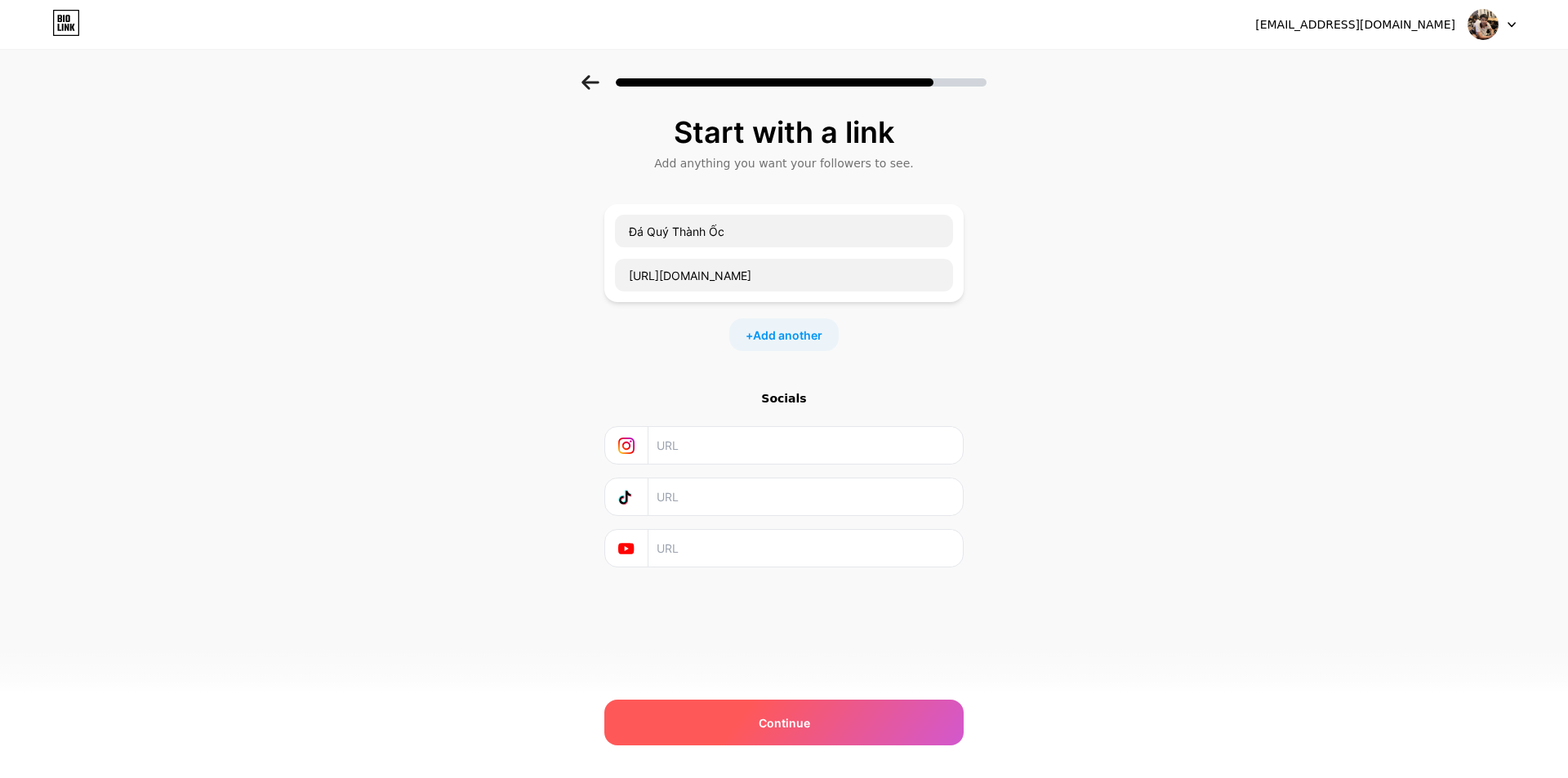
click at [783, 706] on div "Continue" at bounding box center [784, 723] width 359 height 46
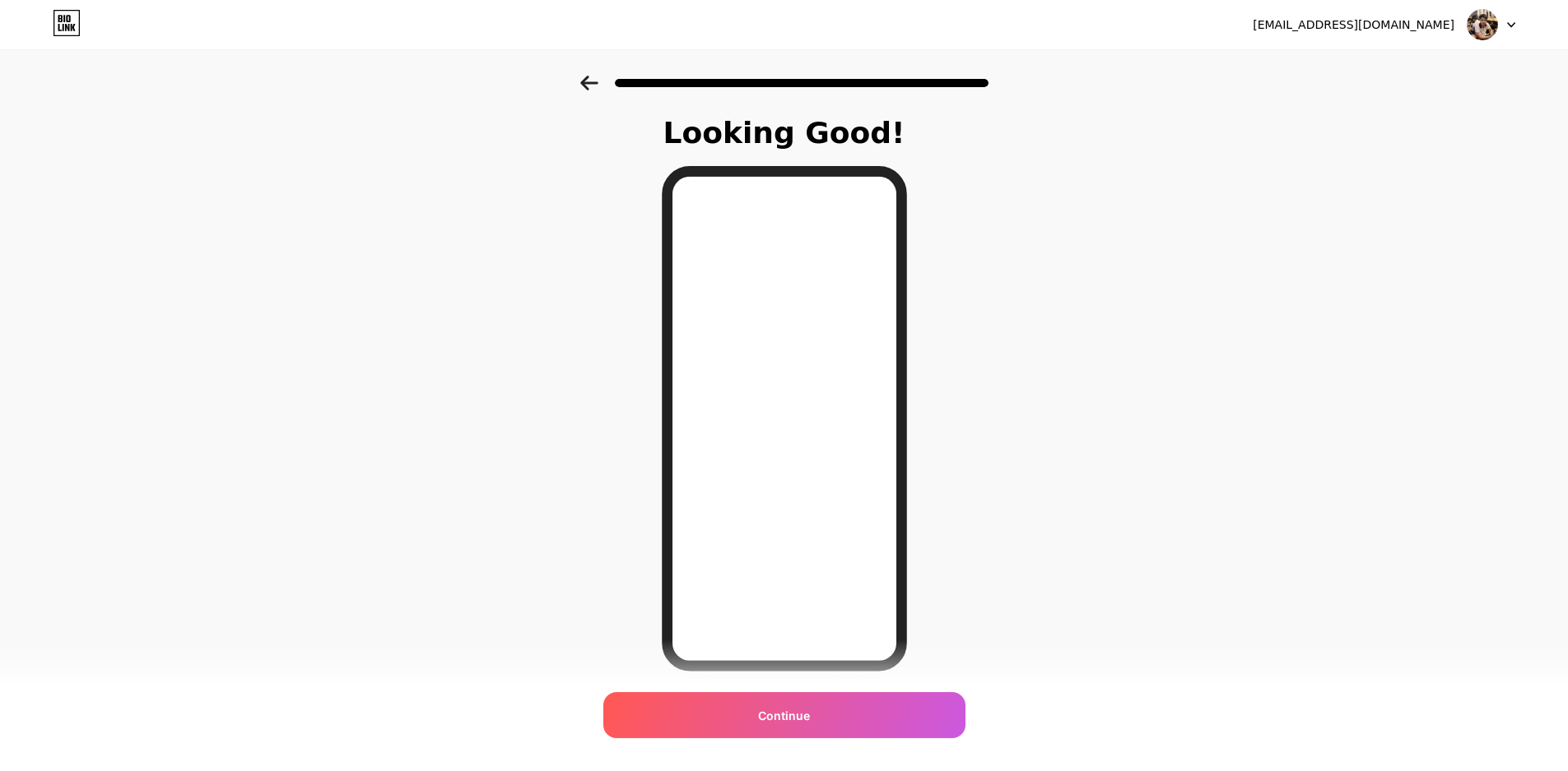
click at [591, 77] on icon at bounding box center [588, 82] width 17 height 15
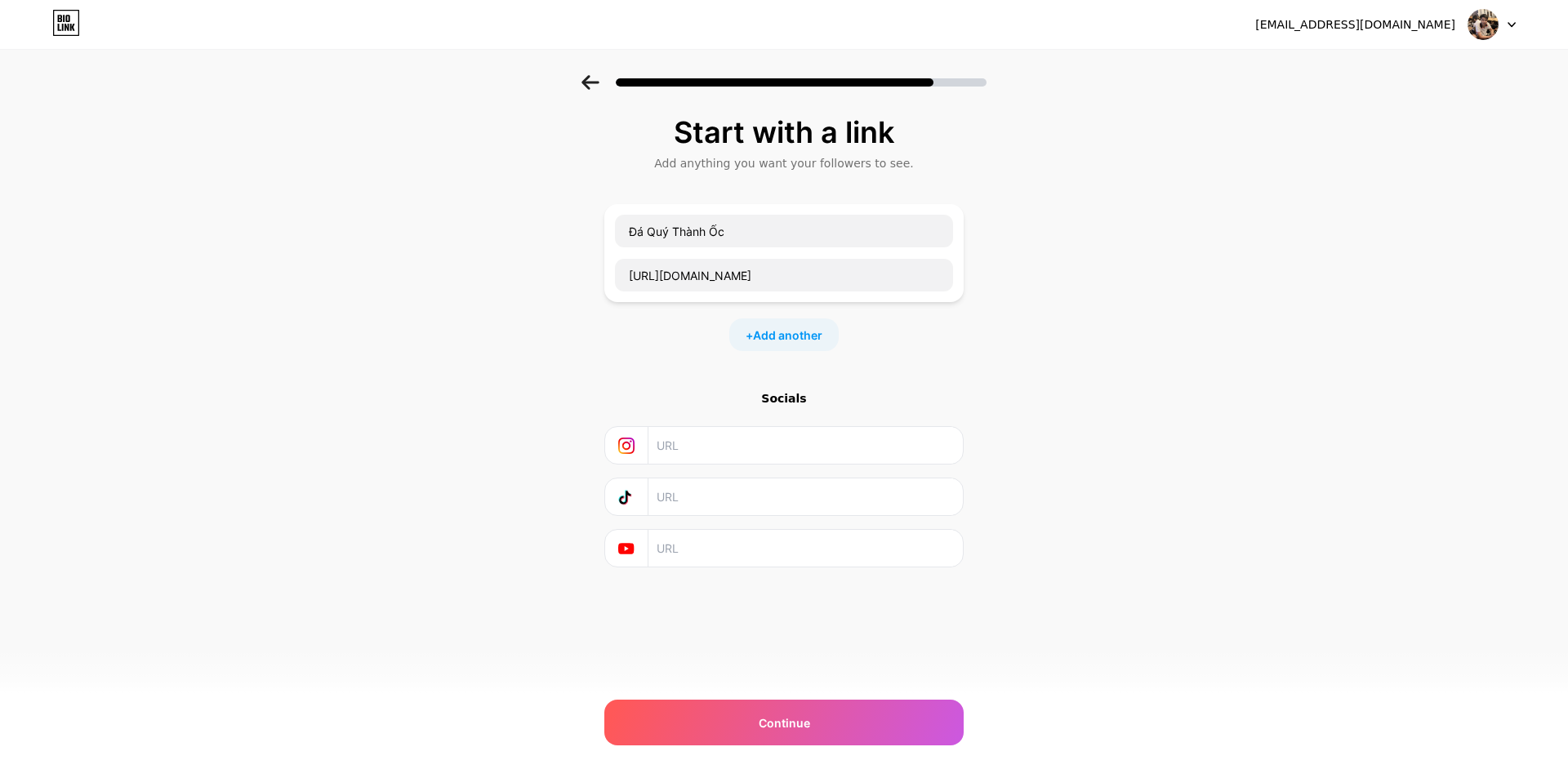
click at [587, 77] on icon at bounding box center [590, 82] width 17 height 14
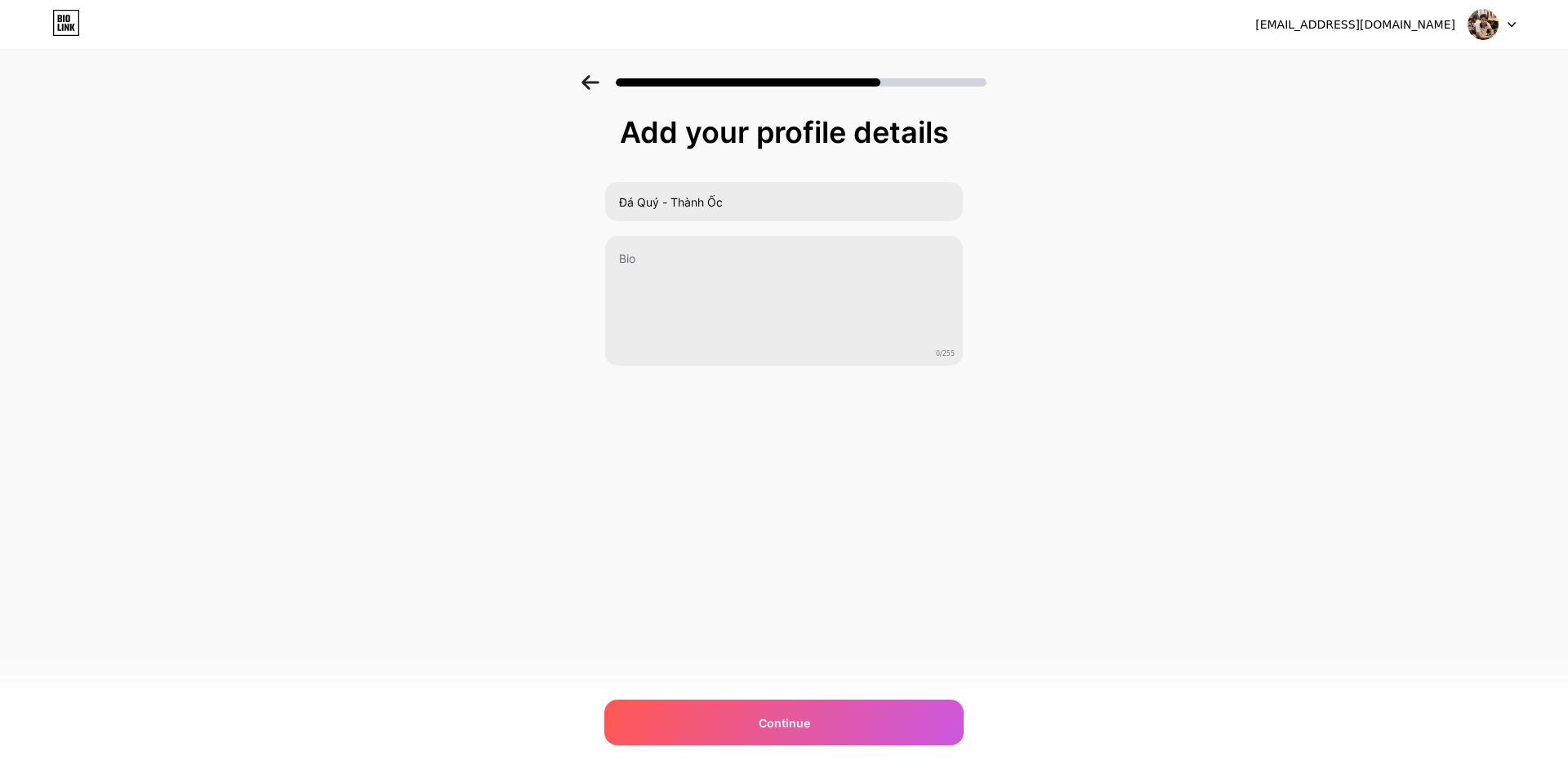
click at [587, 77] on icon at bounding box center [590, 82] width 17 height 14
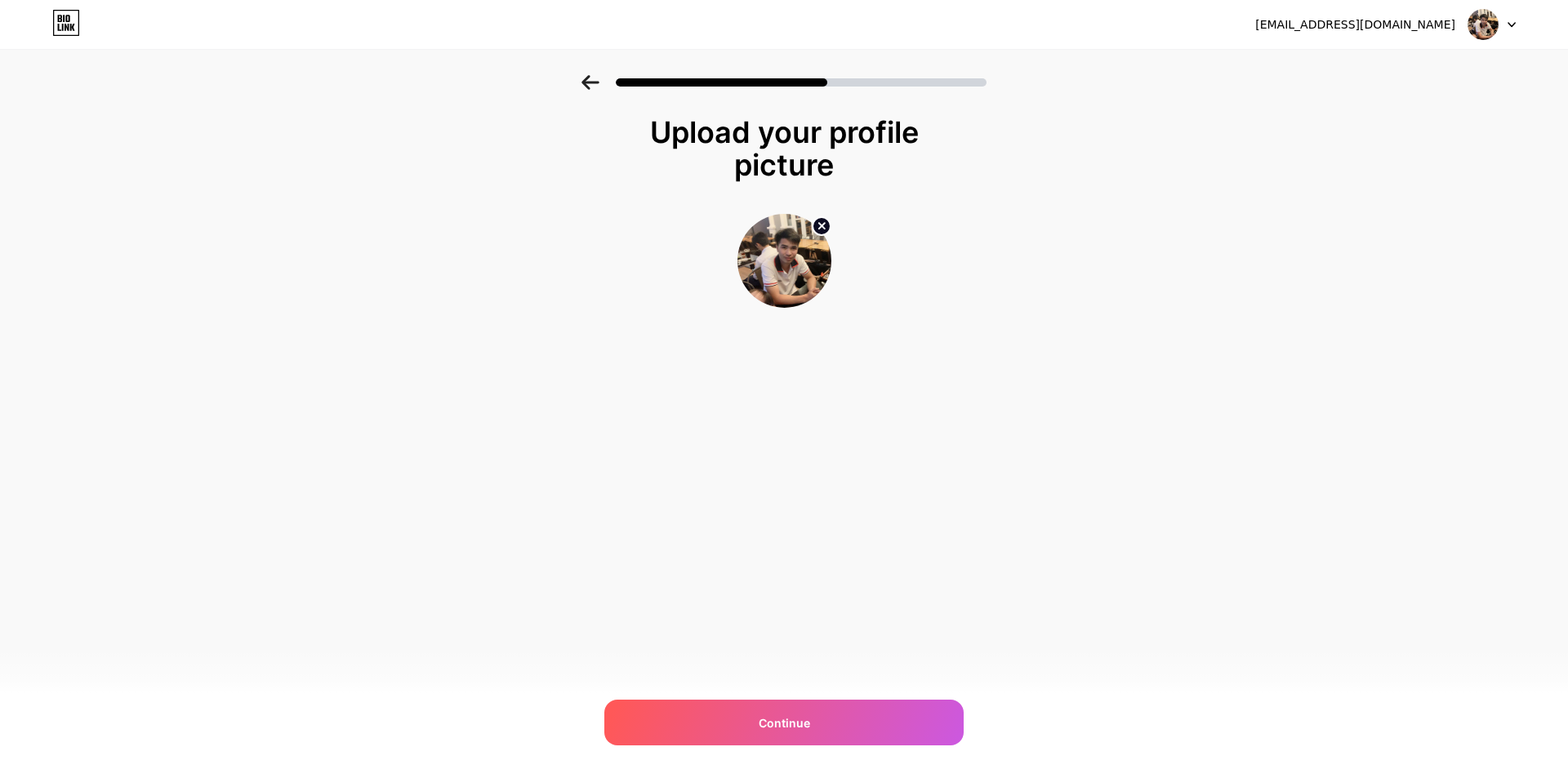
click at [587, 77] on icon at bounding box center [590, 82] width 17 height 14
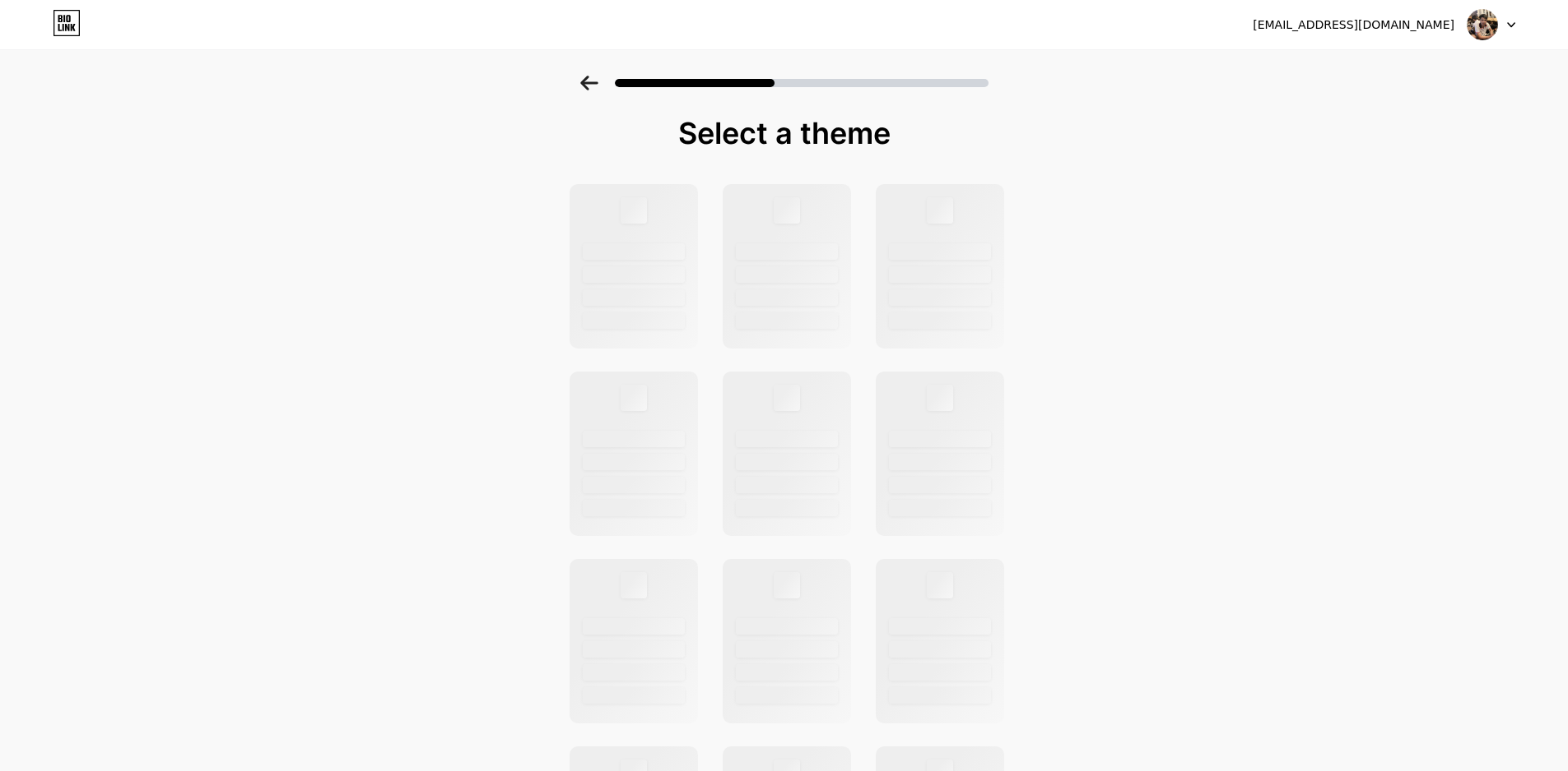
click at [591, 77] on icon at bounding box center [588, 82] width 17 height 15
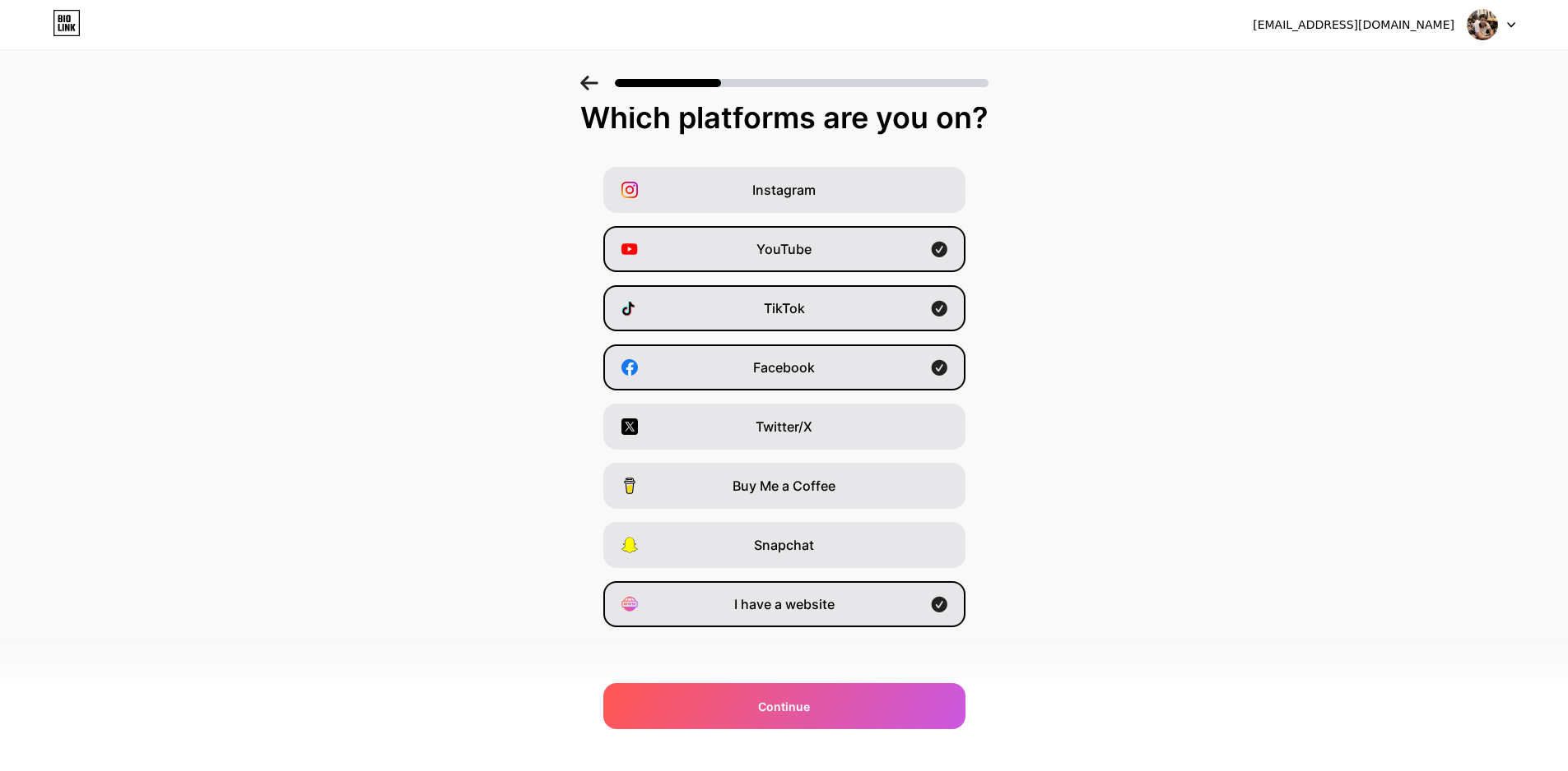
scroll to position [19, 0]
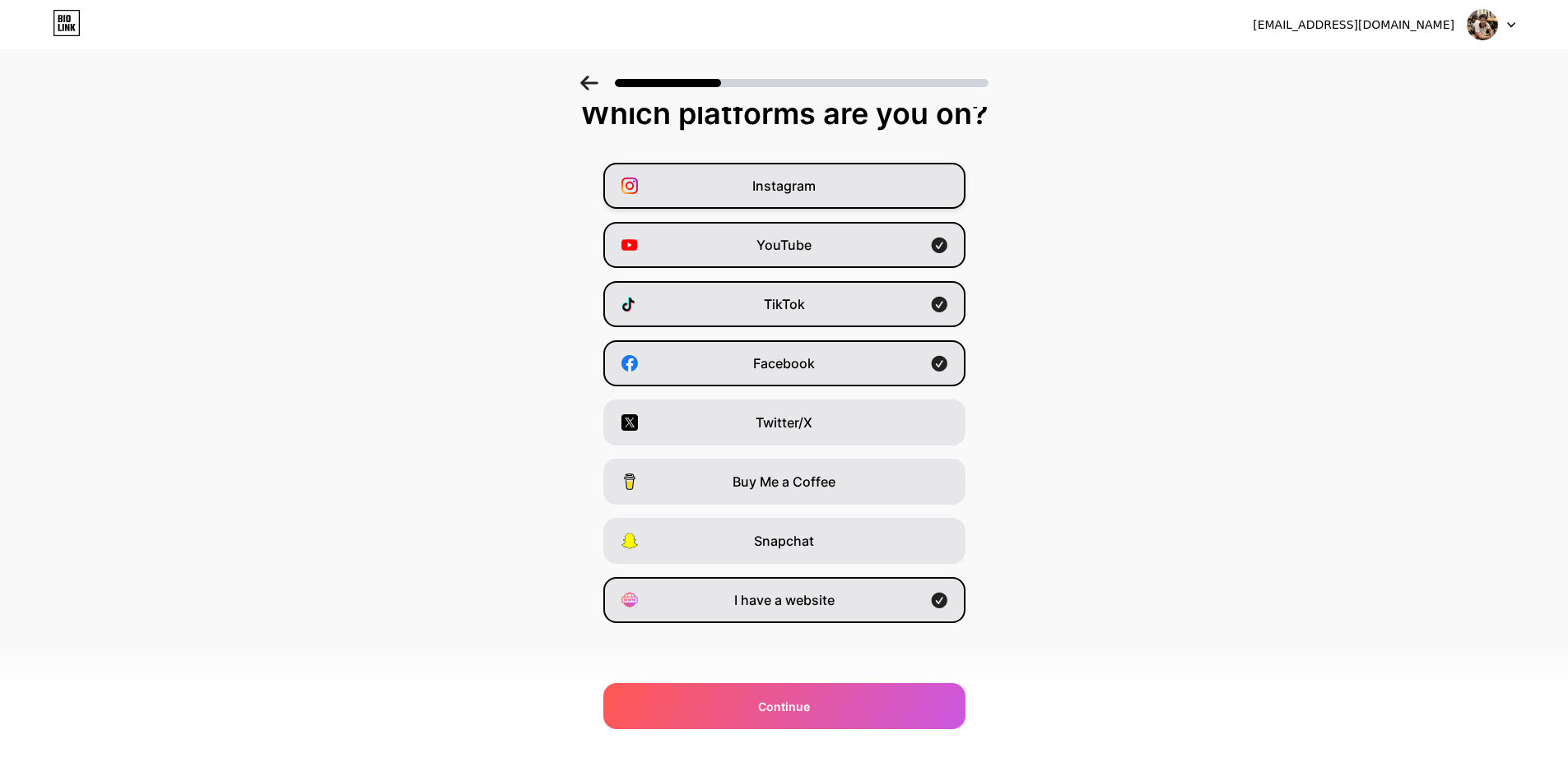
click at [861, 184] on div "Instagram" at bounding box center [784, 186] width 362 height 46
click at [802, 434] on div "Twitter/X" at bounding box center [784, 423] width 362 height 46
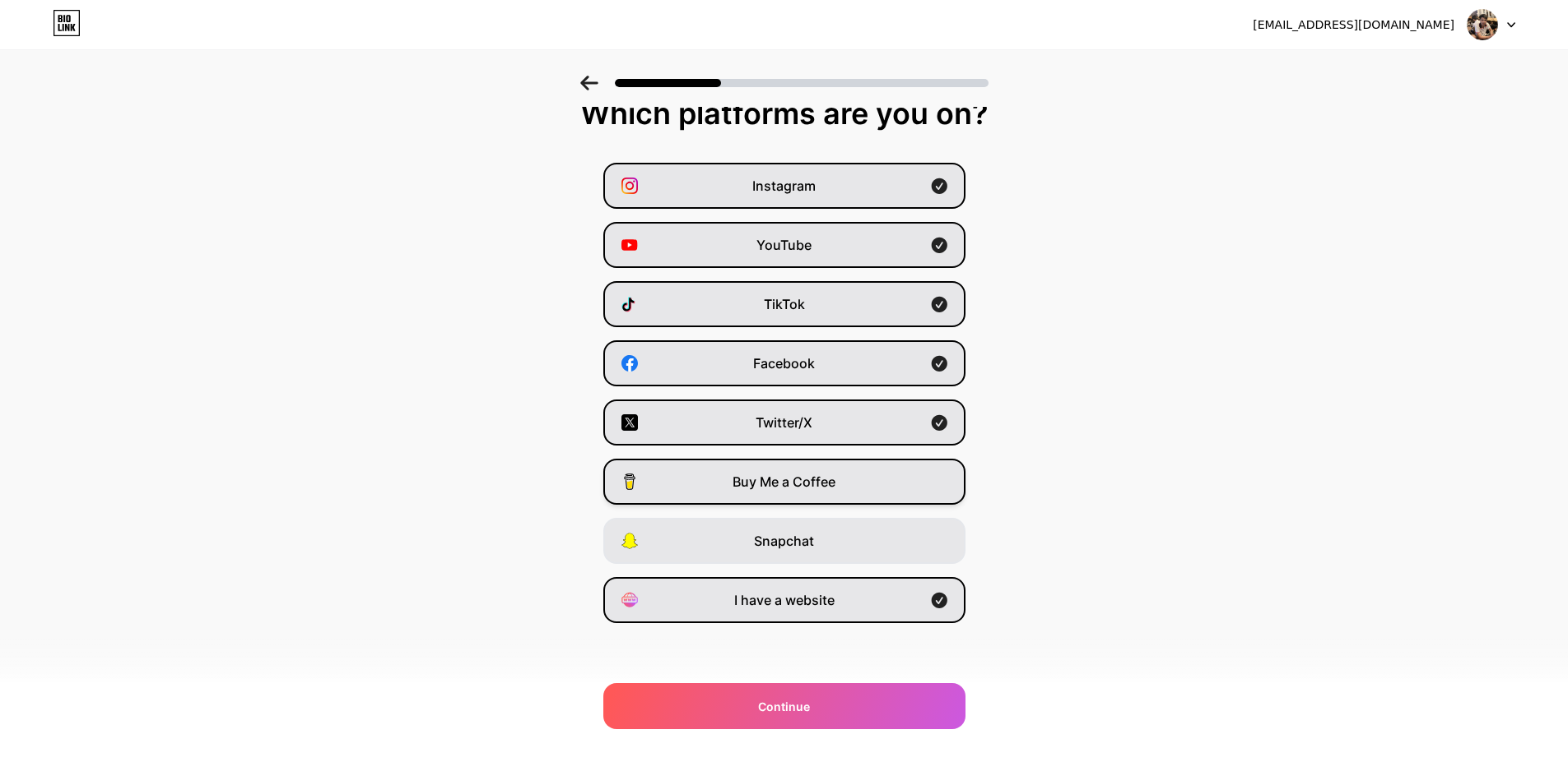
click at [788, 471] on div "Buy Me a Coffee" at bounding box center [784, 482] width 362 height 46
click at [830, 420] on div "Twitter/X" at bounding box center [784, 423] width 362 height 46
click at [859, 204] on div "Instagram" at bounding box center [784, 186] width 362 height 46
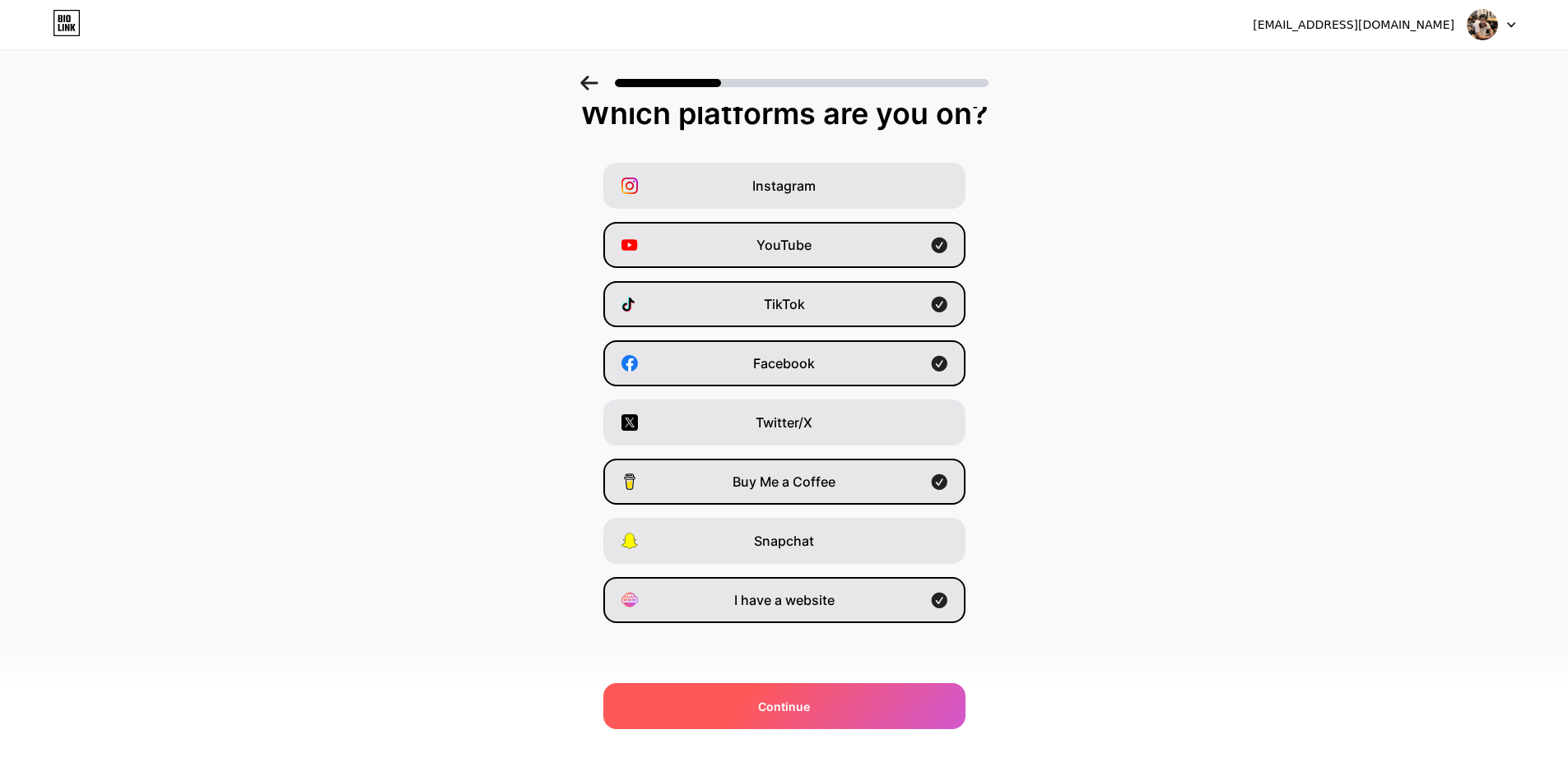
click at [788, 714] on span "Continue" at bounding box center [784, 707] width 52 height 17
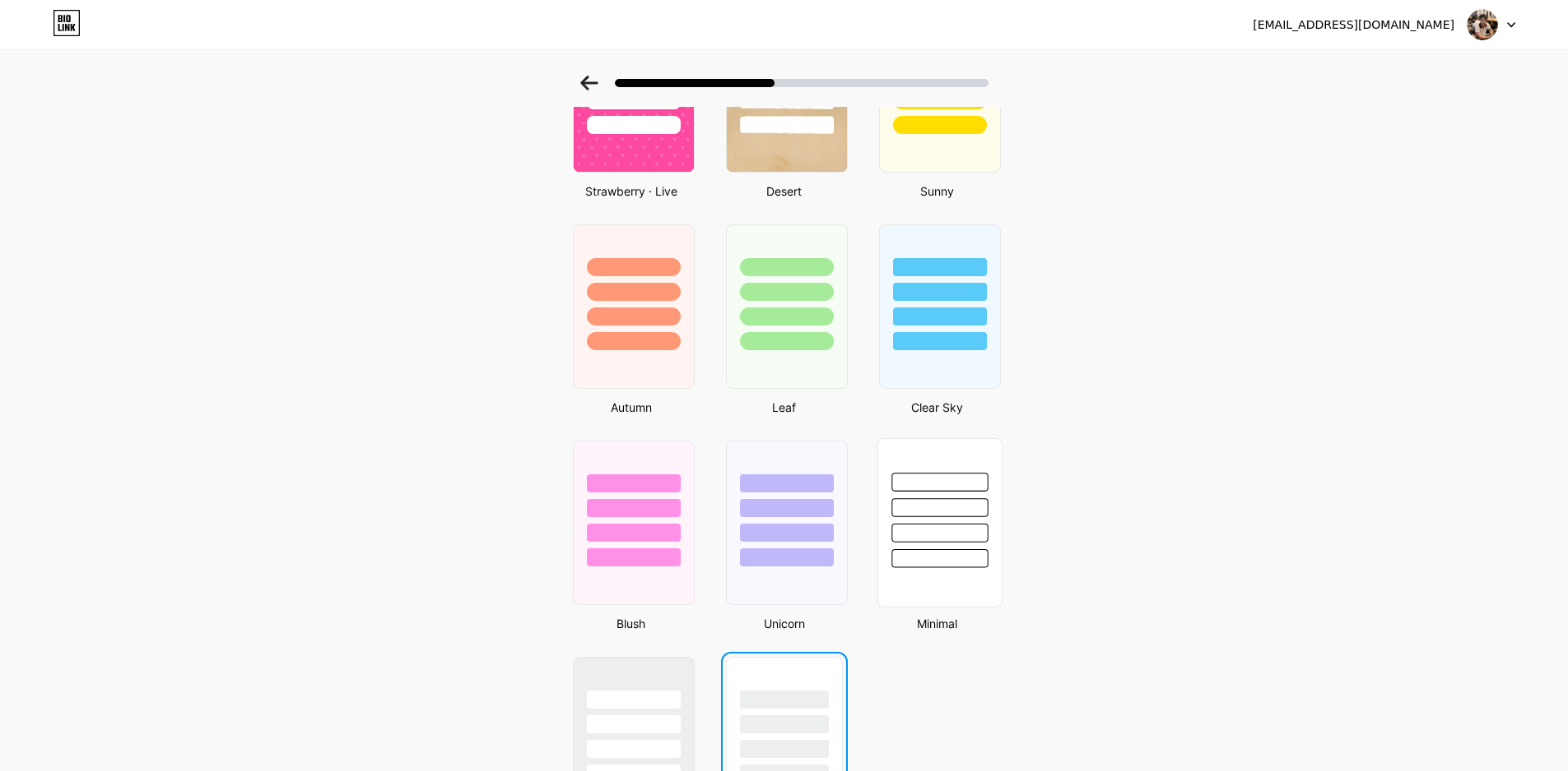
scroll to position [1188, 0]
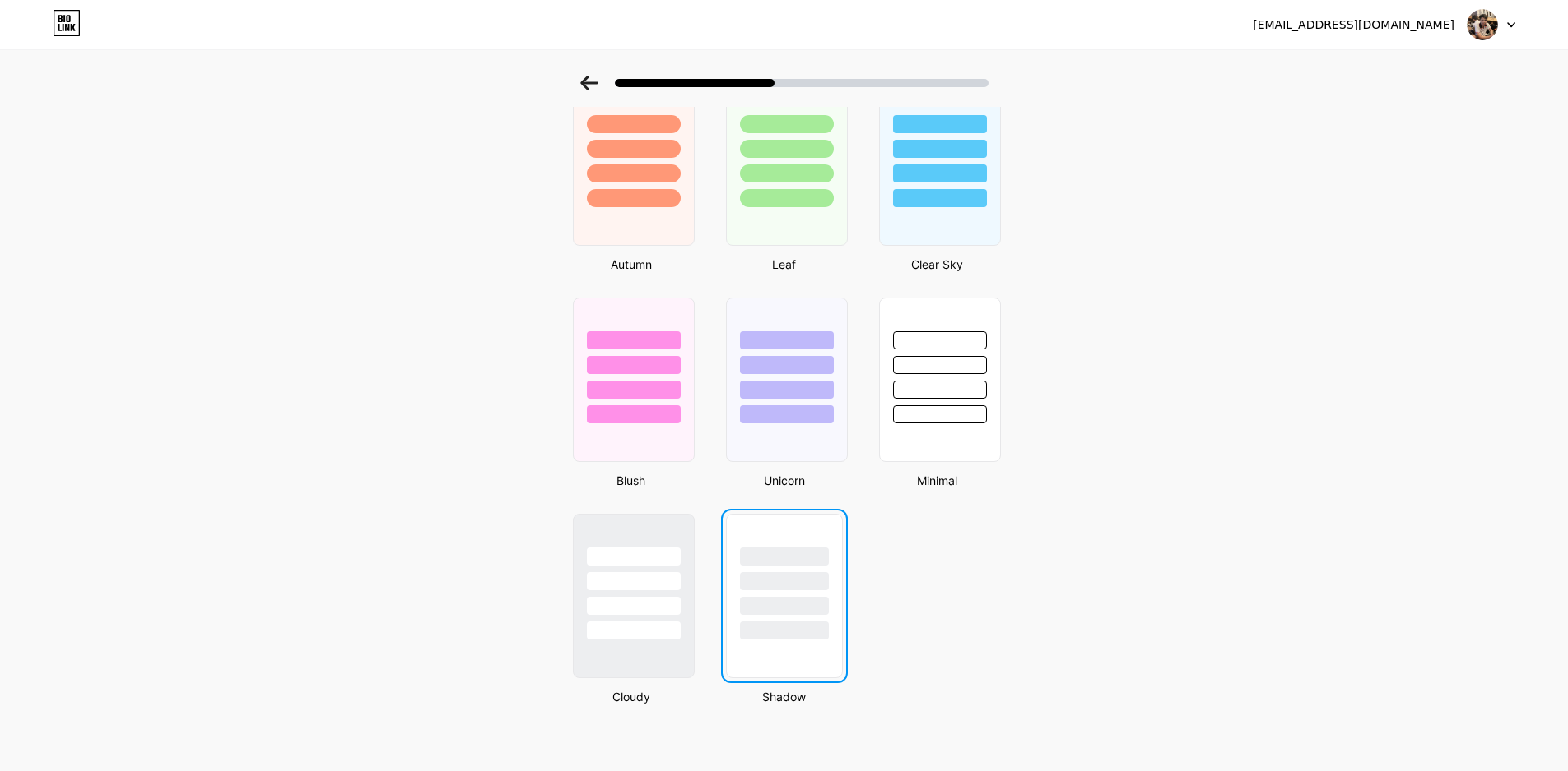
click at [838, 603] on div at bounding box center [784, 577] width 115 height 125
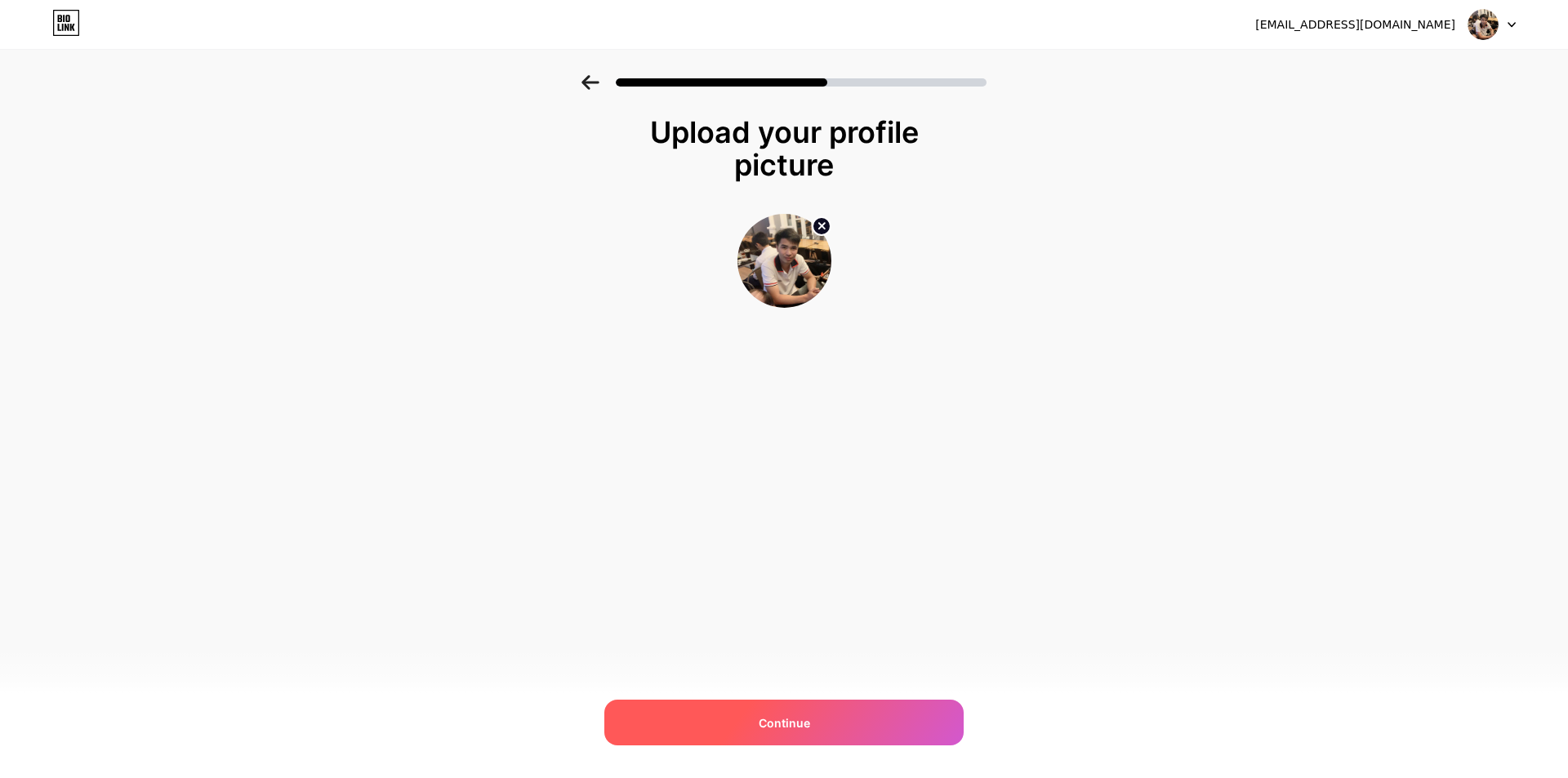
click at [821, 721] on div "Continue" at bounding box center [784, 723] width 359 height 46
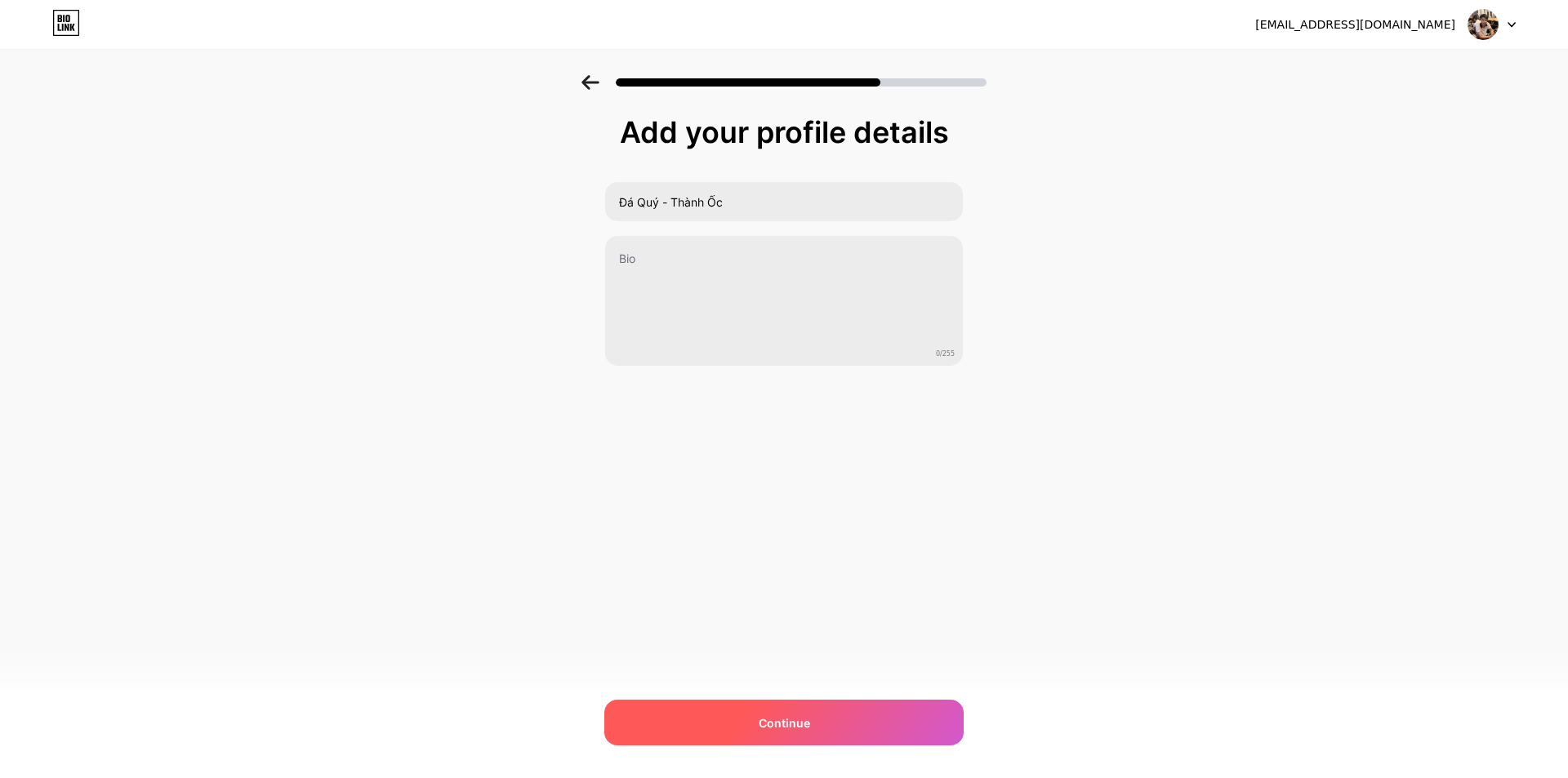
click at [831, 716] on div "Continue" at bounding box center [784, 723] width 359 height 46
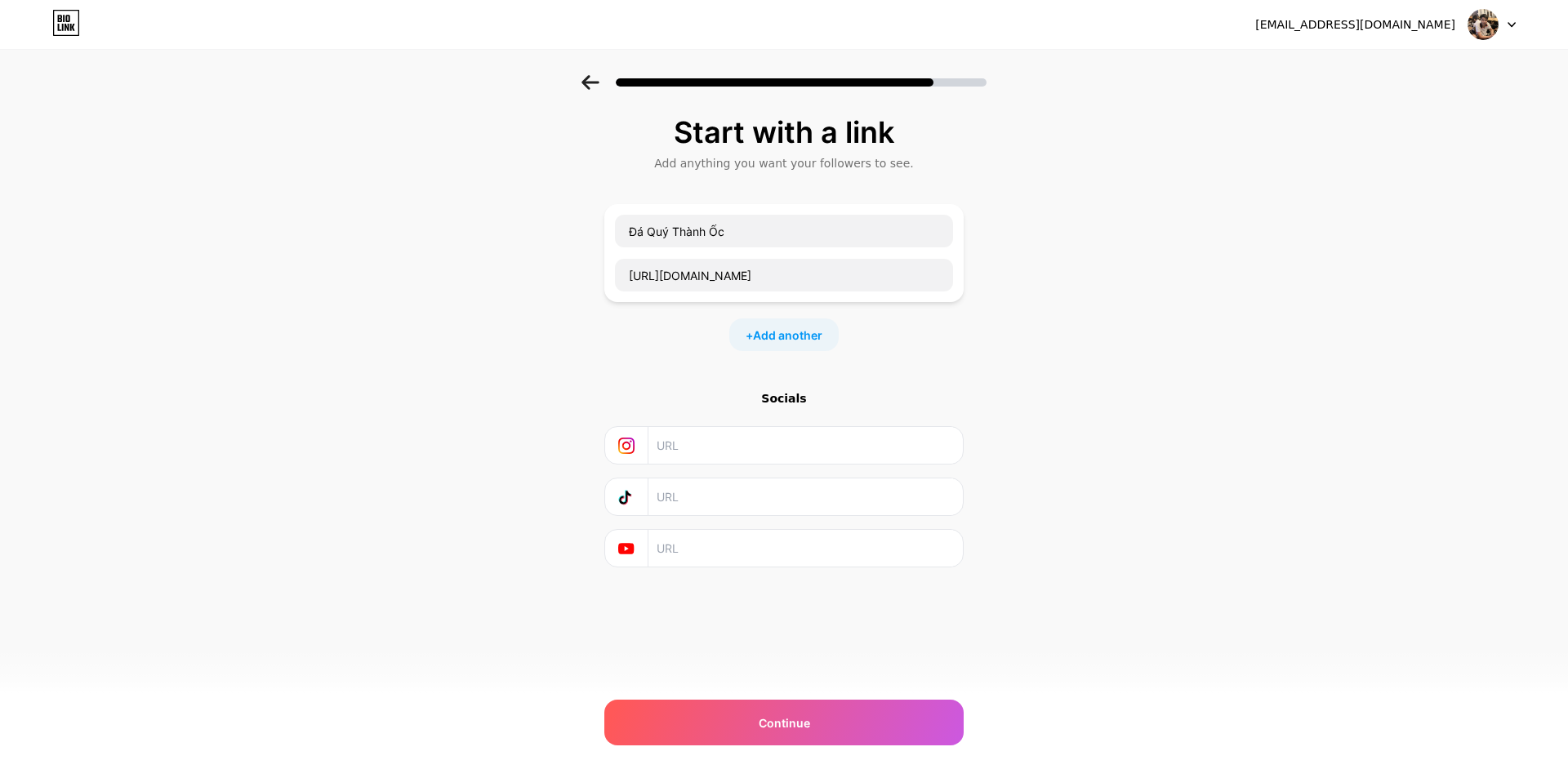
click at [789, 399] on div "Socials" at bounding box center [784, 398] width 359 height 16
click at [786, 335] on span "Add another" at bounding box center [788, 335] width 69 height 17
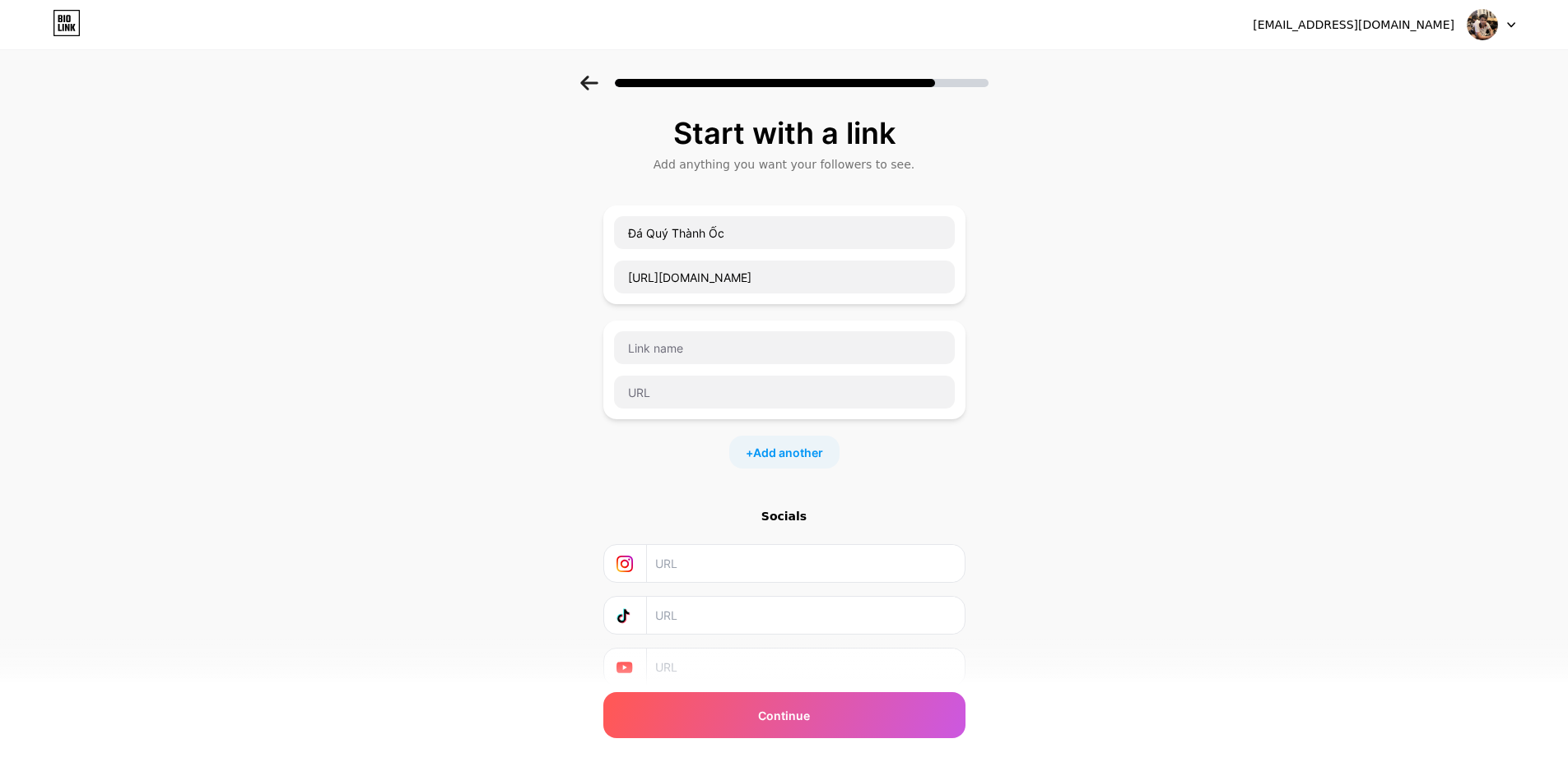
click at [794, 365] on div at bounding box center [784, 371] width 343 height 79
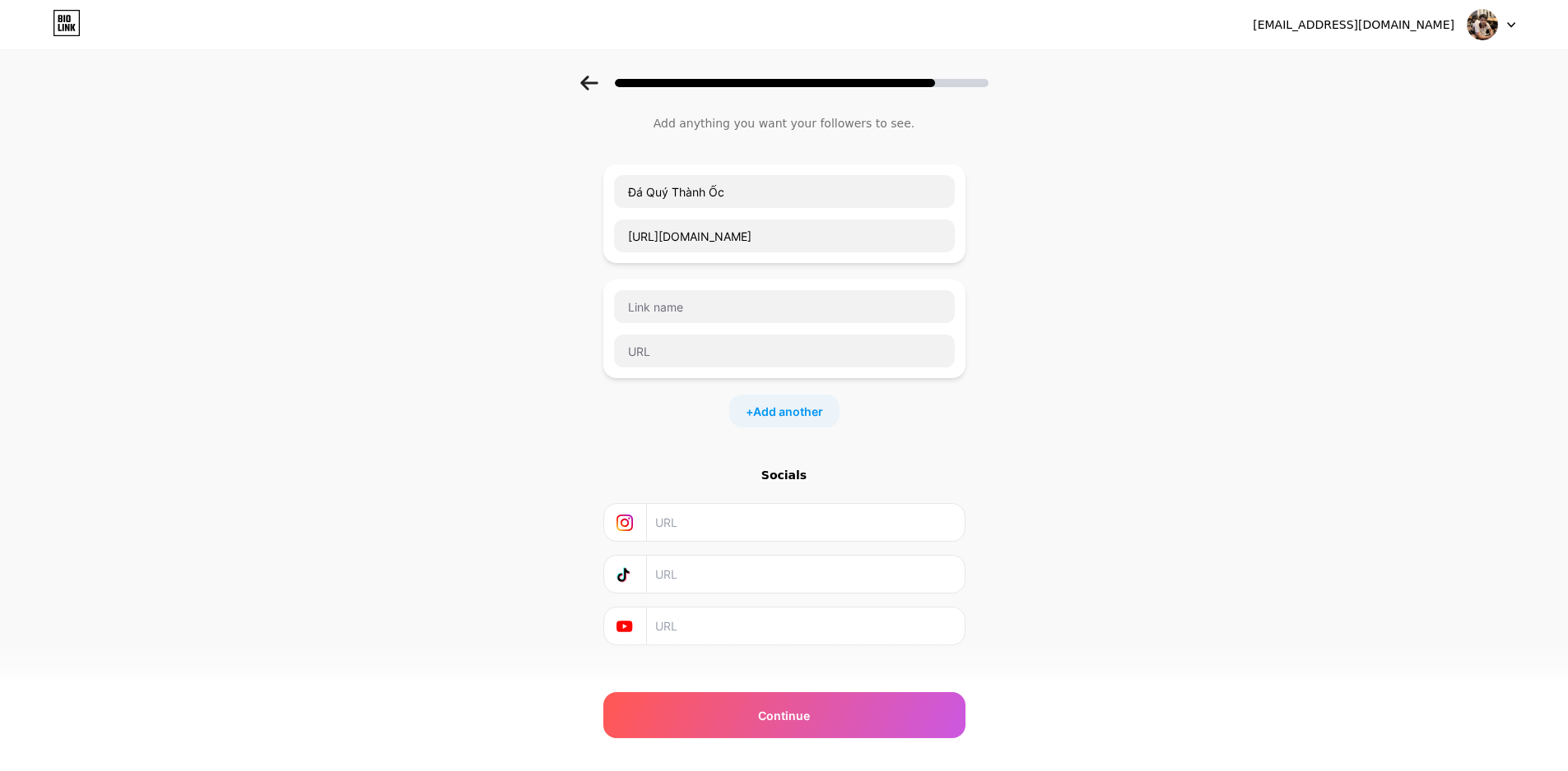
scroll to position [63, 0]
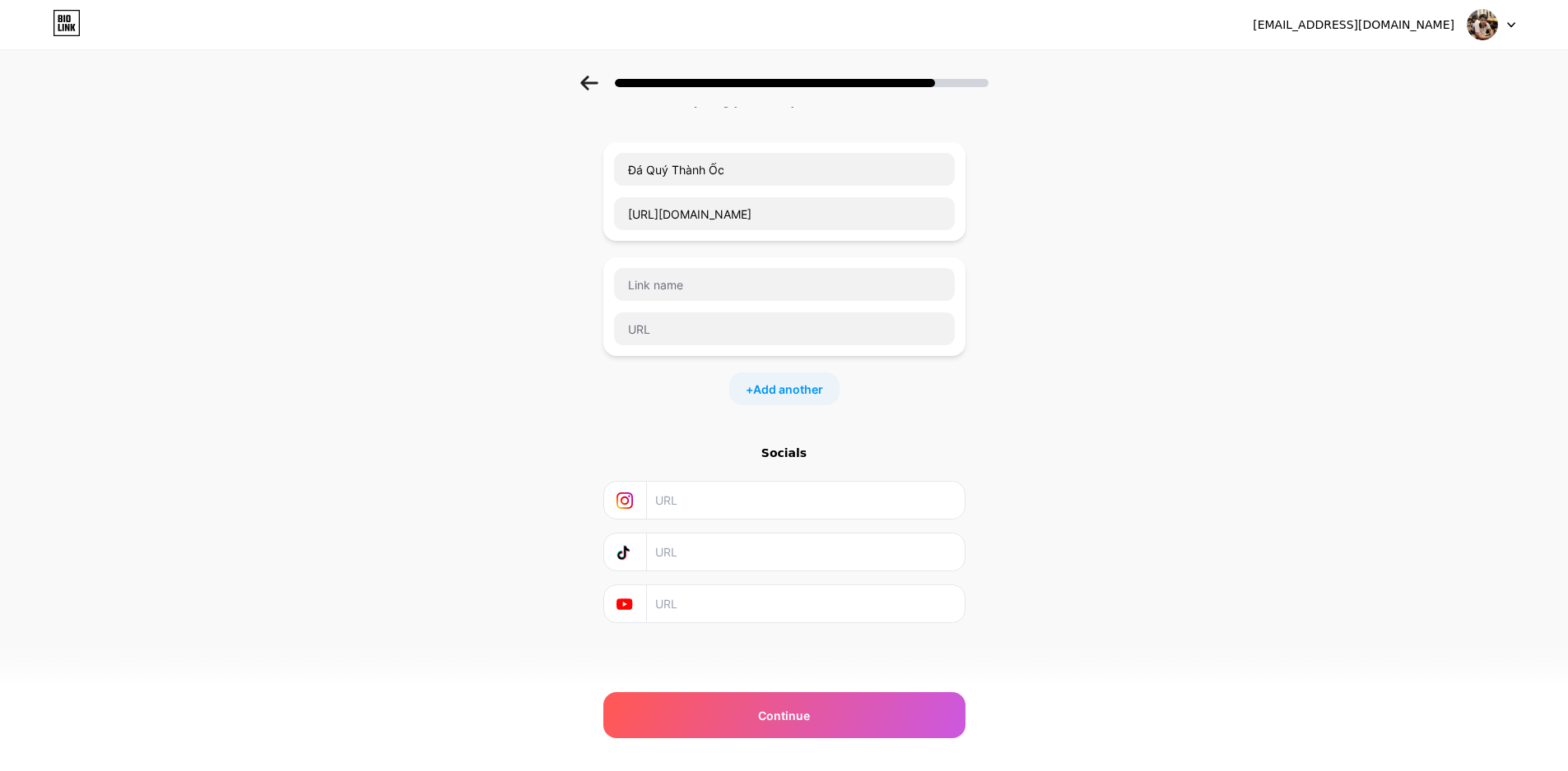
click at [785, 451] on div "Socials" at bounding box center [784, 453] width 362 height 16
click at [741, 506] on input "text" at bounding box center [804, 500] width 299 height 37
click at [732, 277] on input "text" at bounding box center [784, 284] width 341 height 33
click at [598, 85] on icon at bounding box center [588, 82] width 18 height 15
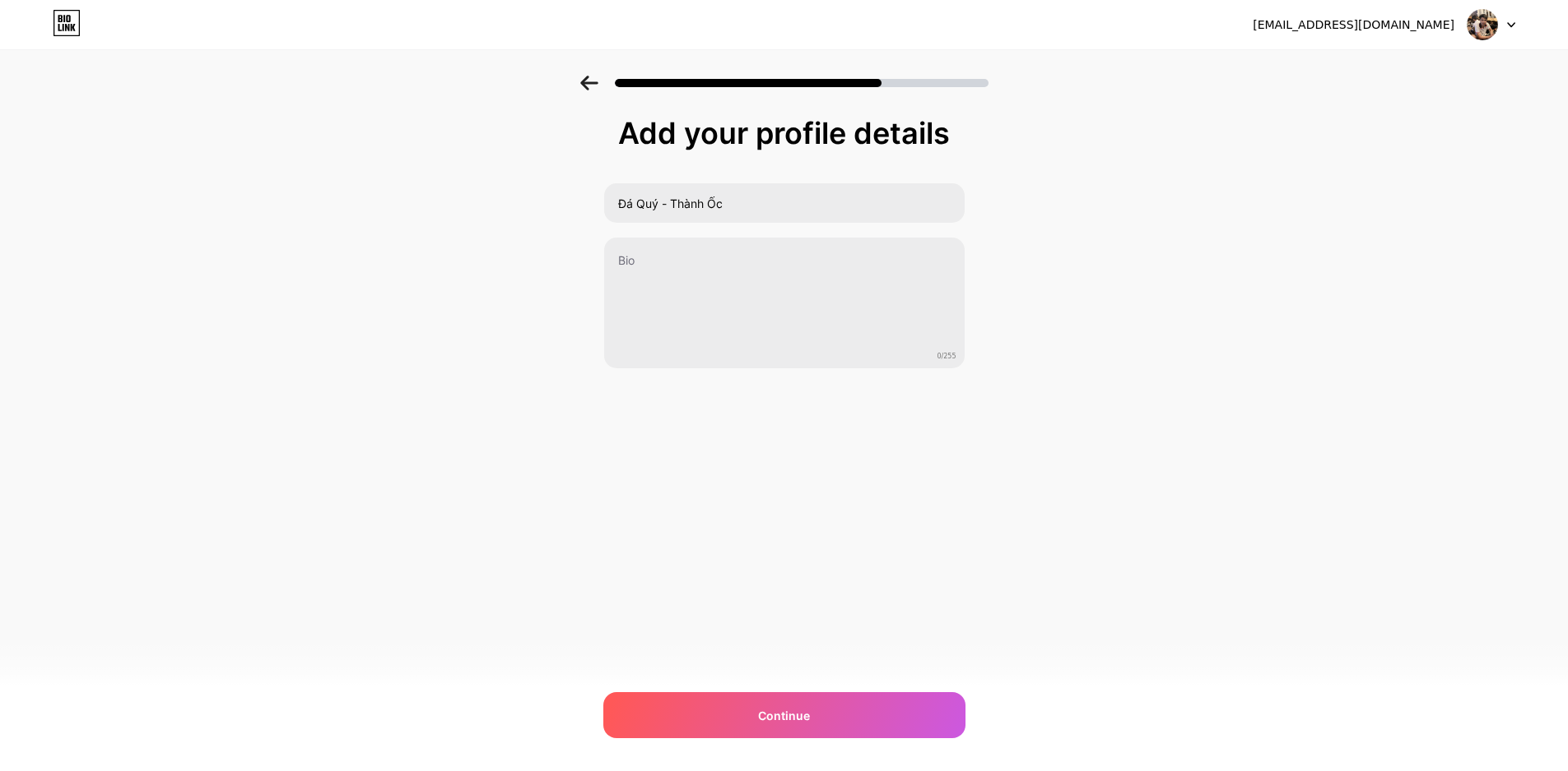
scroll to position [0, 0]
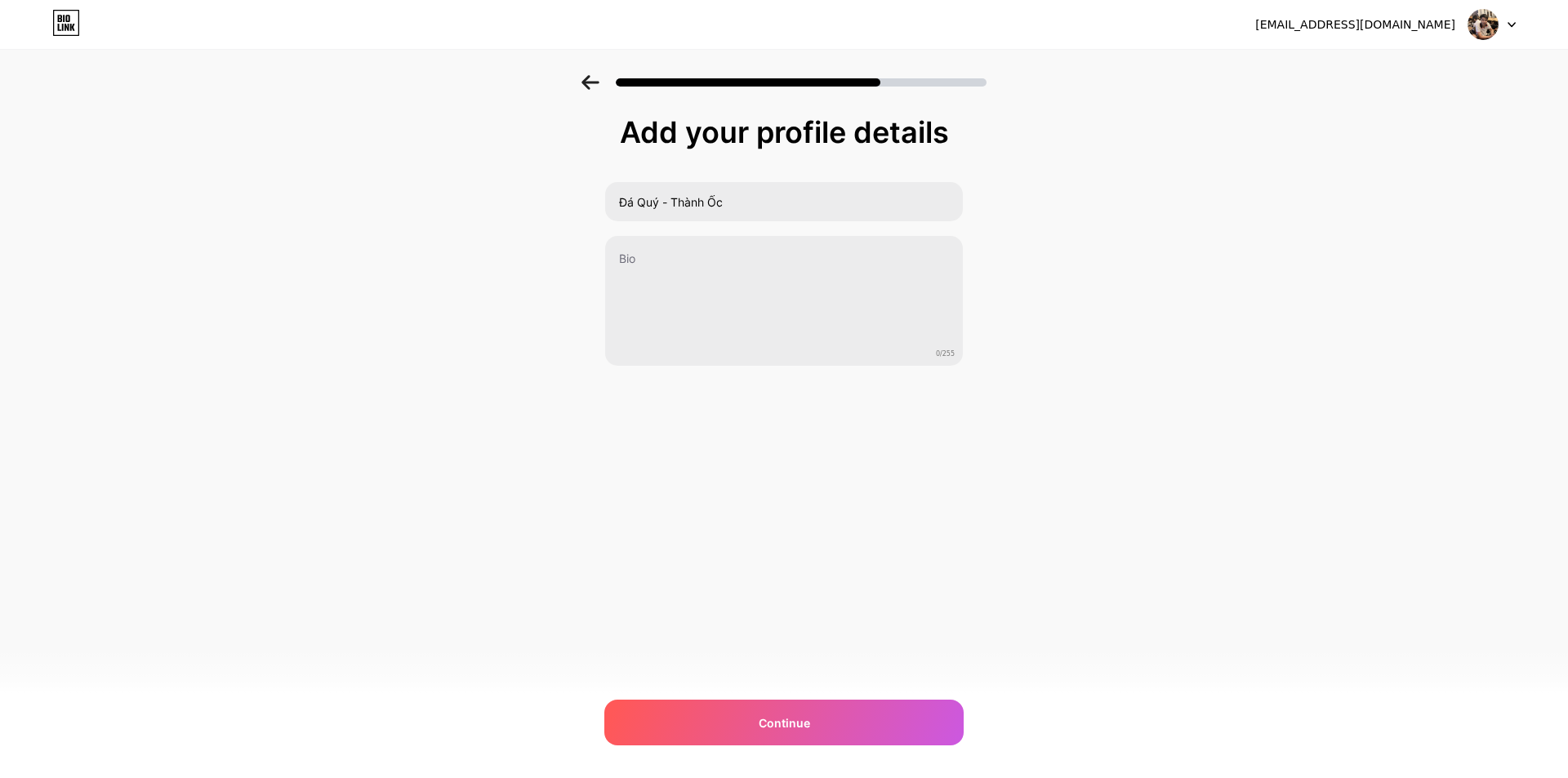
click at [593, 85] on icon at bounding box center [590, 82] width 18 height 14
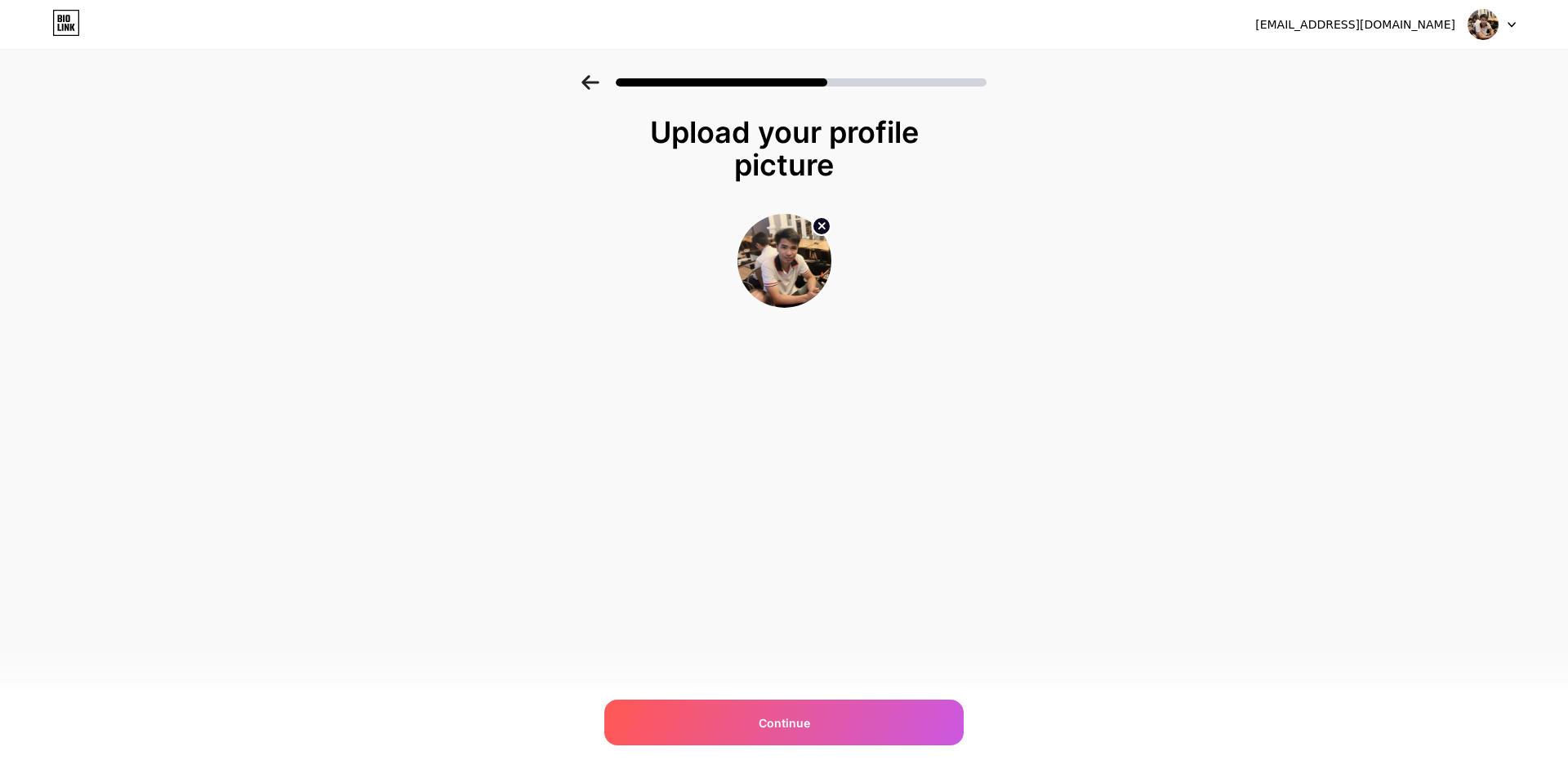
click at [592, 84] on icon at bounding box center [590, 82] width 17 height 14
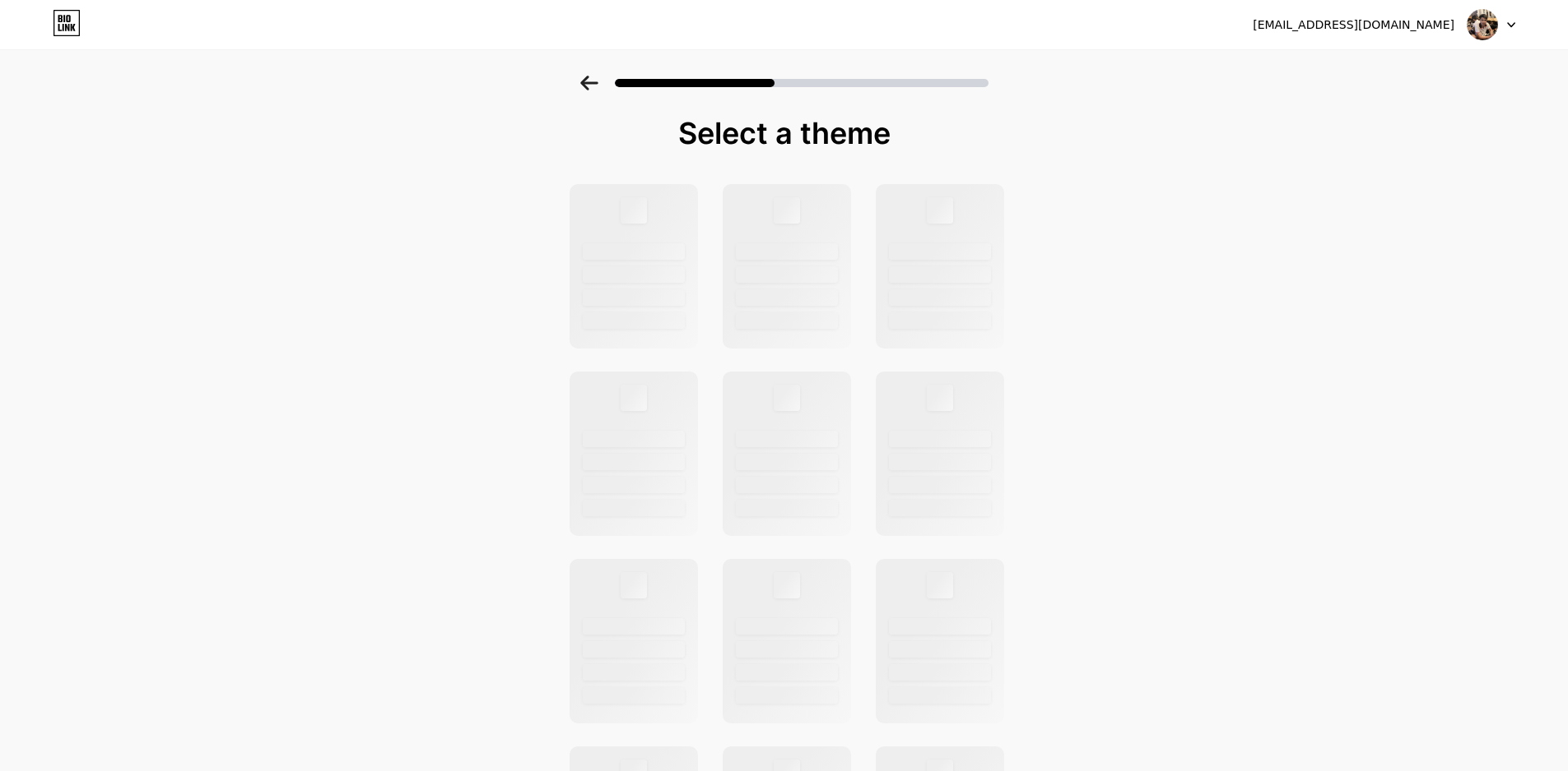
click at [596, 84] on icon at bounding box center [588, 82] width 17 height 15
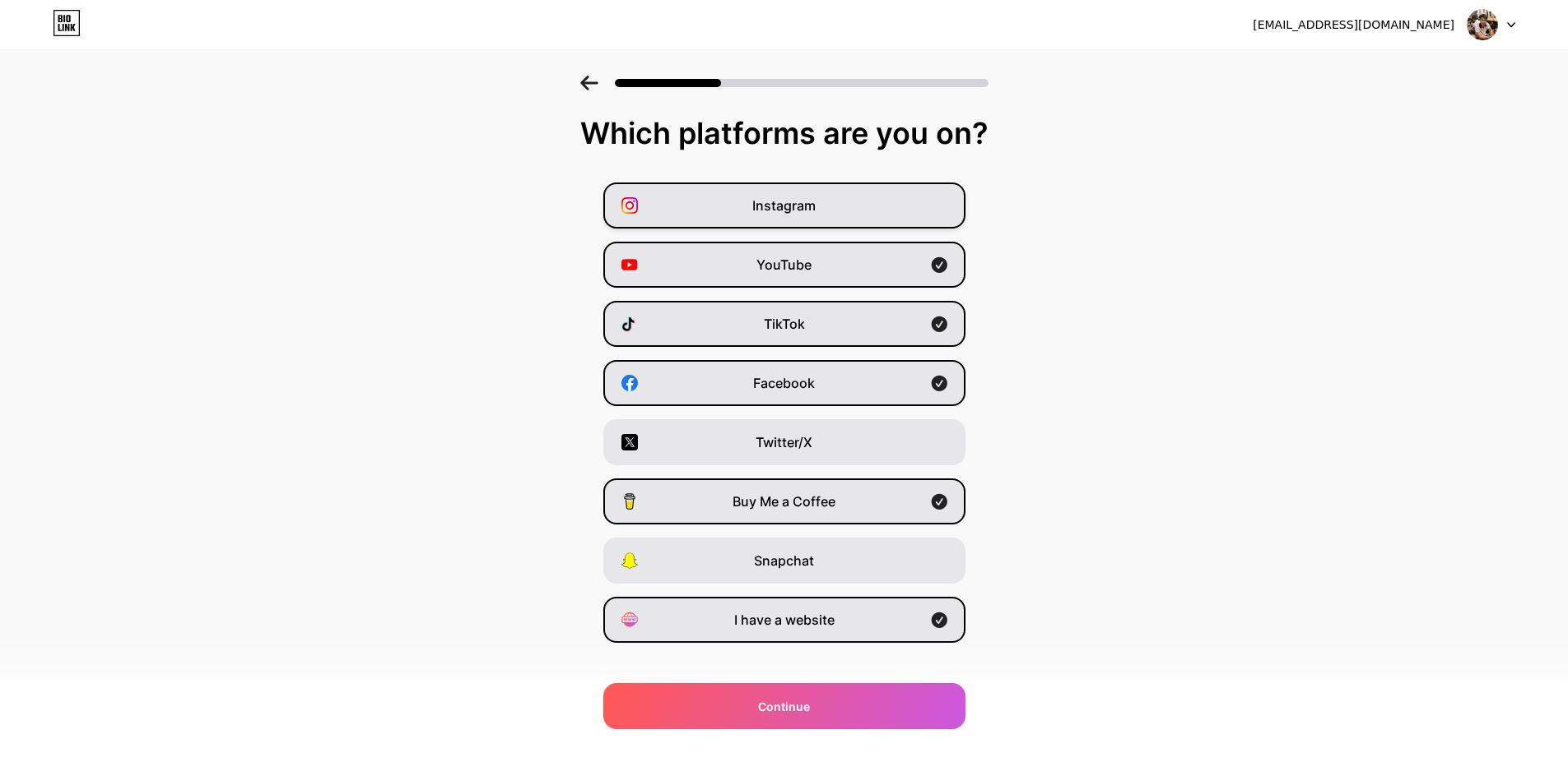
click at [761, 202] on span "Instagram" at bounding box center [783, 205] width 63 height 19
click at [735, 450] on div "Twitter/X" at bounding box center [784, 443] width 362 height 46
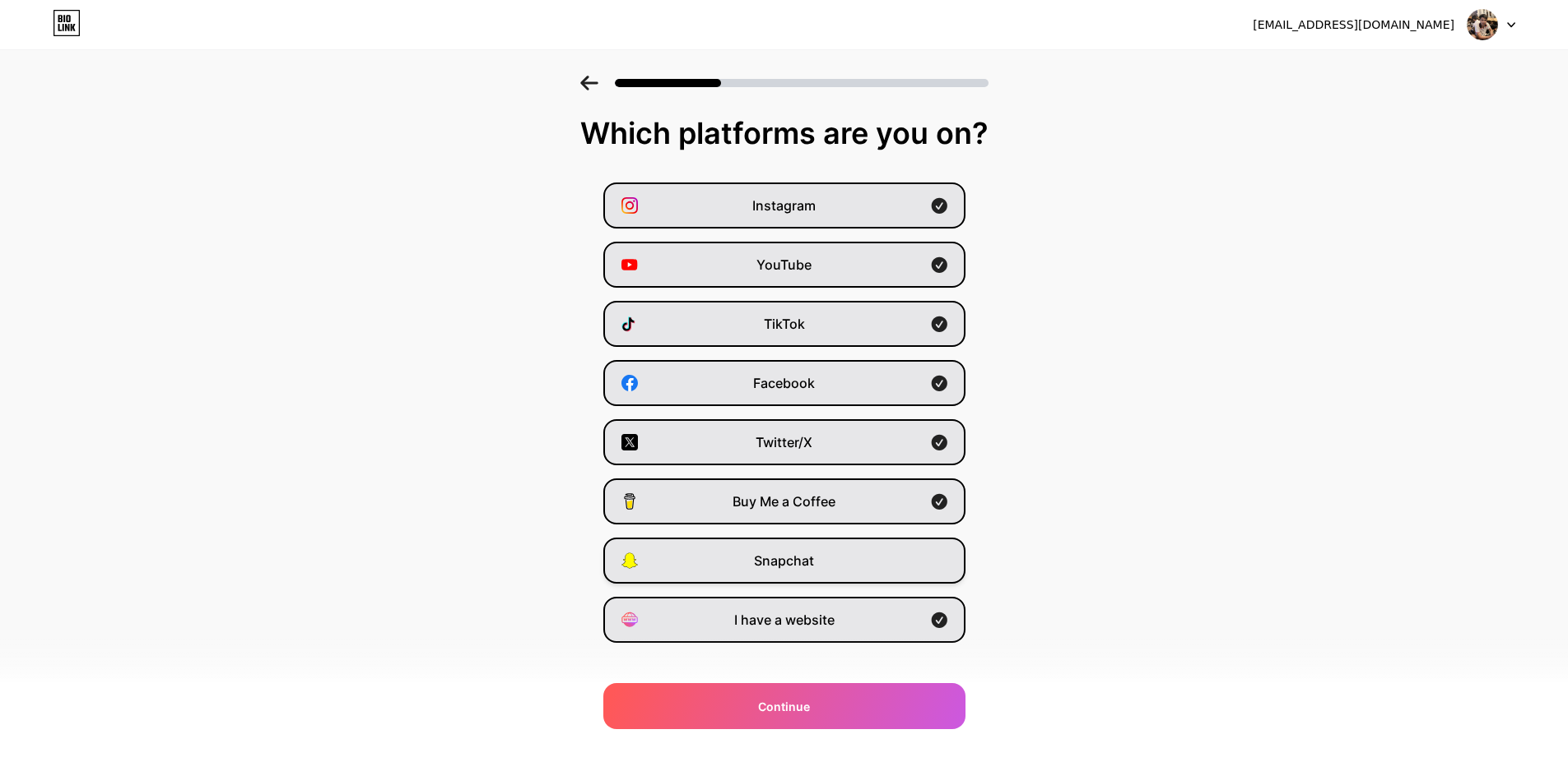
click at [733, 557] on div "Snapchat" at bounding box center [784, 561] width 362 height 46
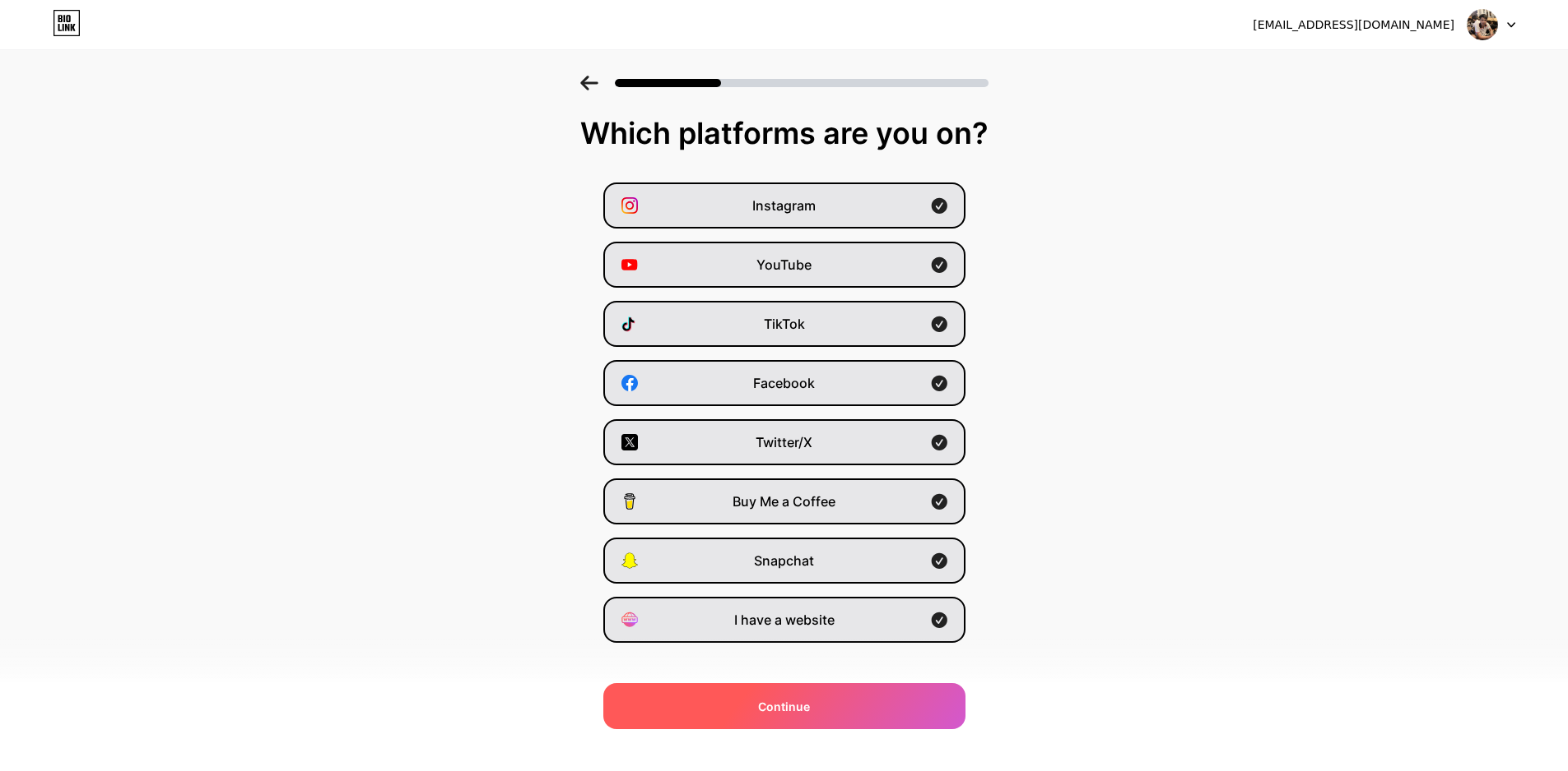
click at [754, 704] on div "Continue" at bounding box center [784, 707] width 362 height 46
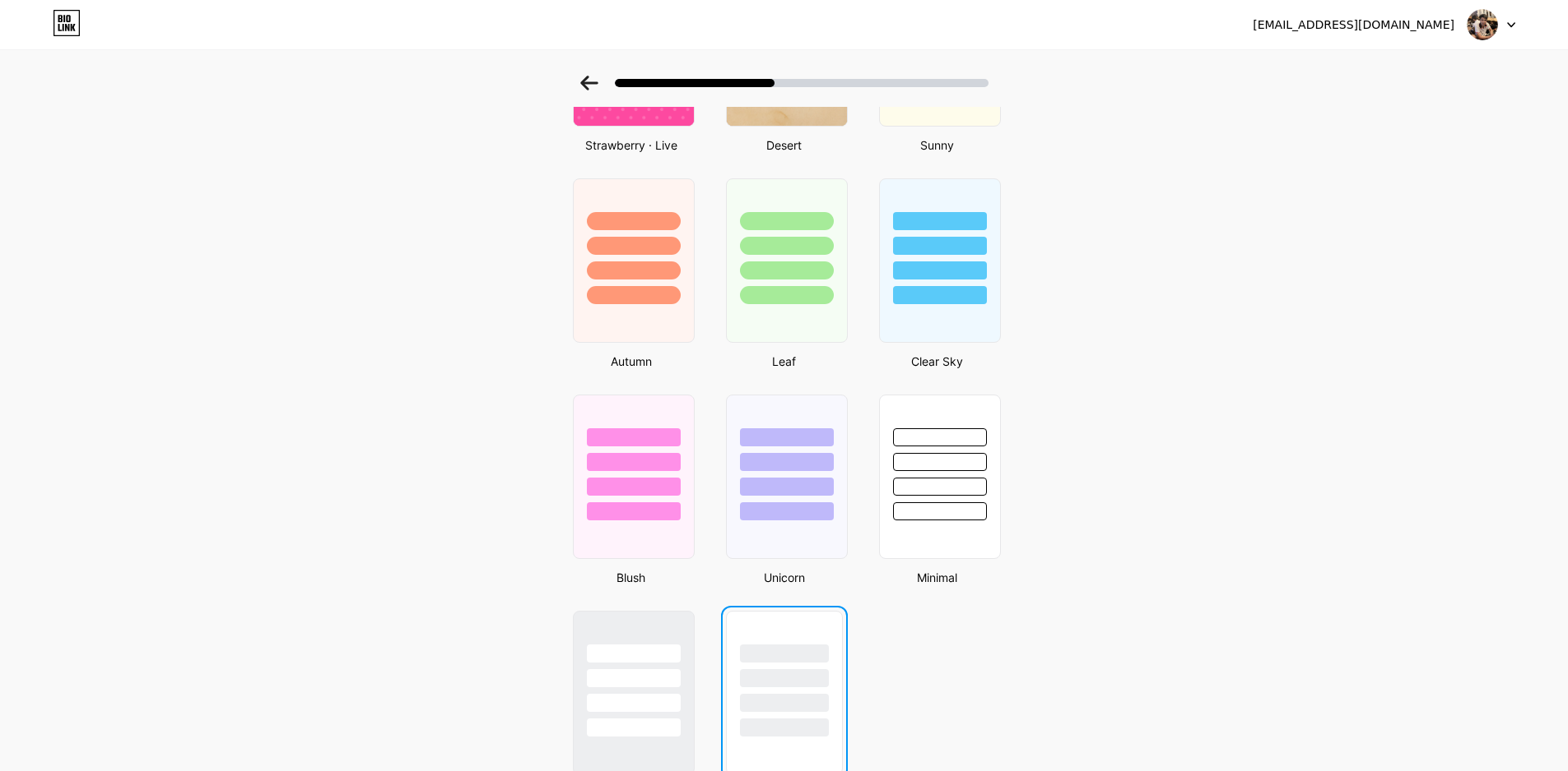
scroll to position [1188, 0]
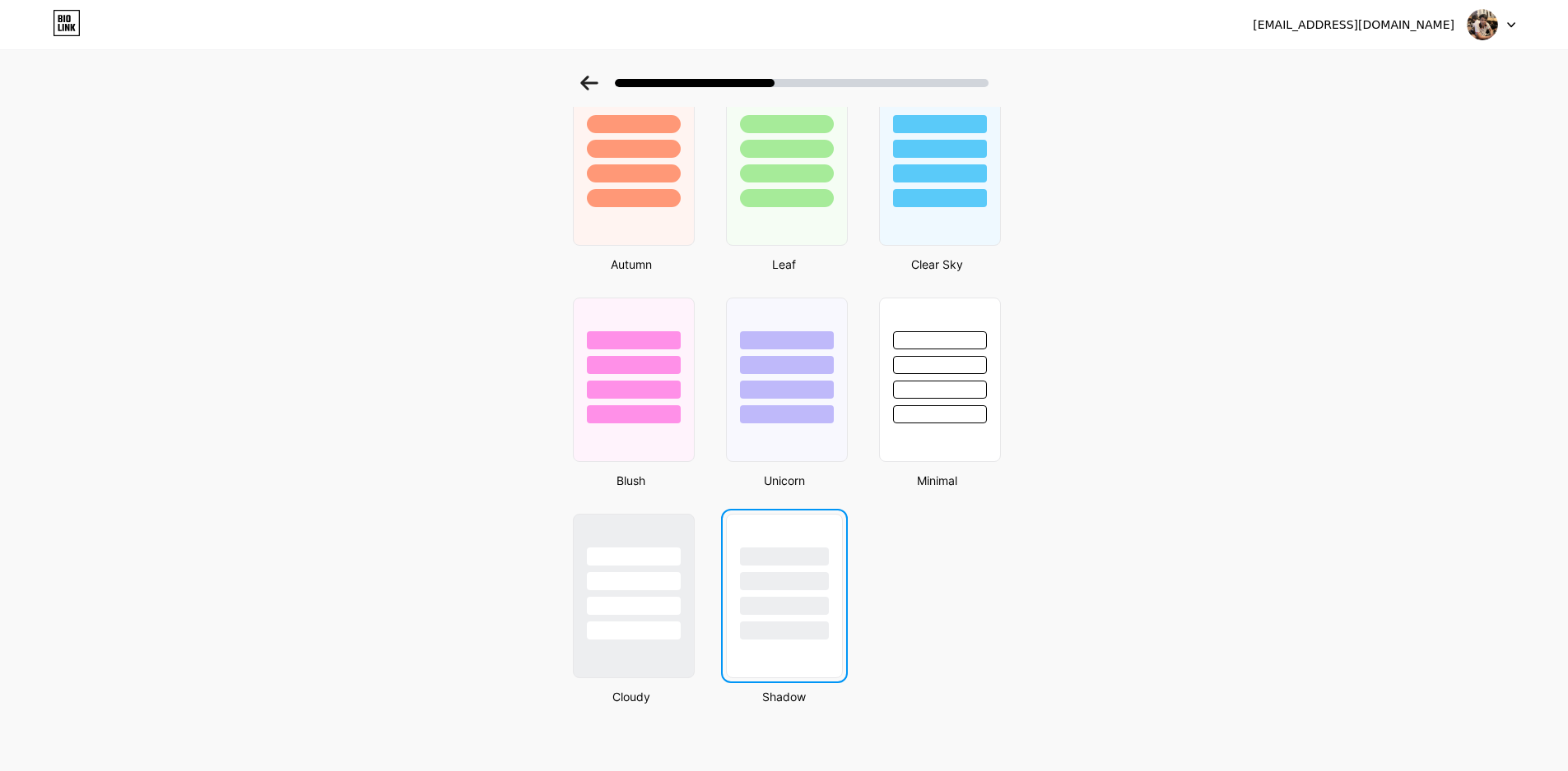
click at [799, 605] on div at bounding box center [784, 606] width 89 height 18
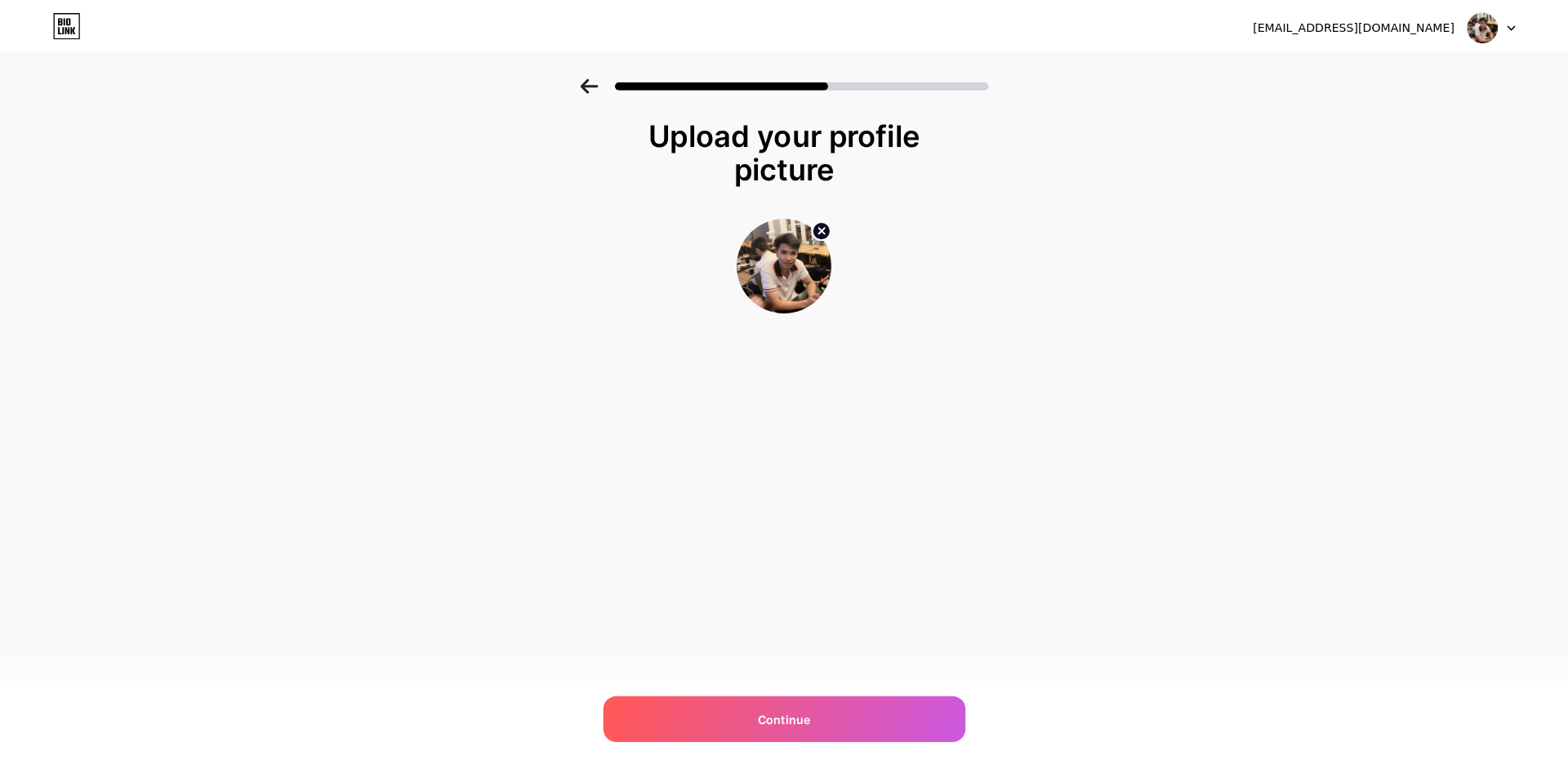
scroll to position [0, 0]
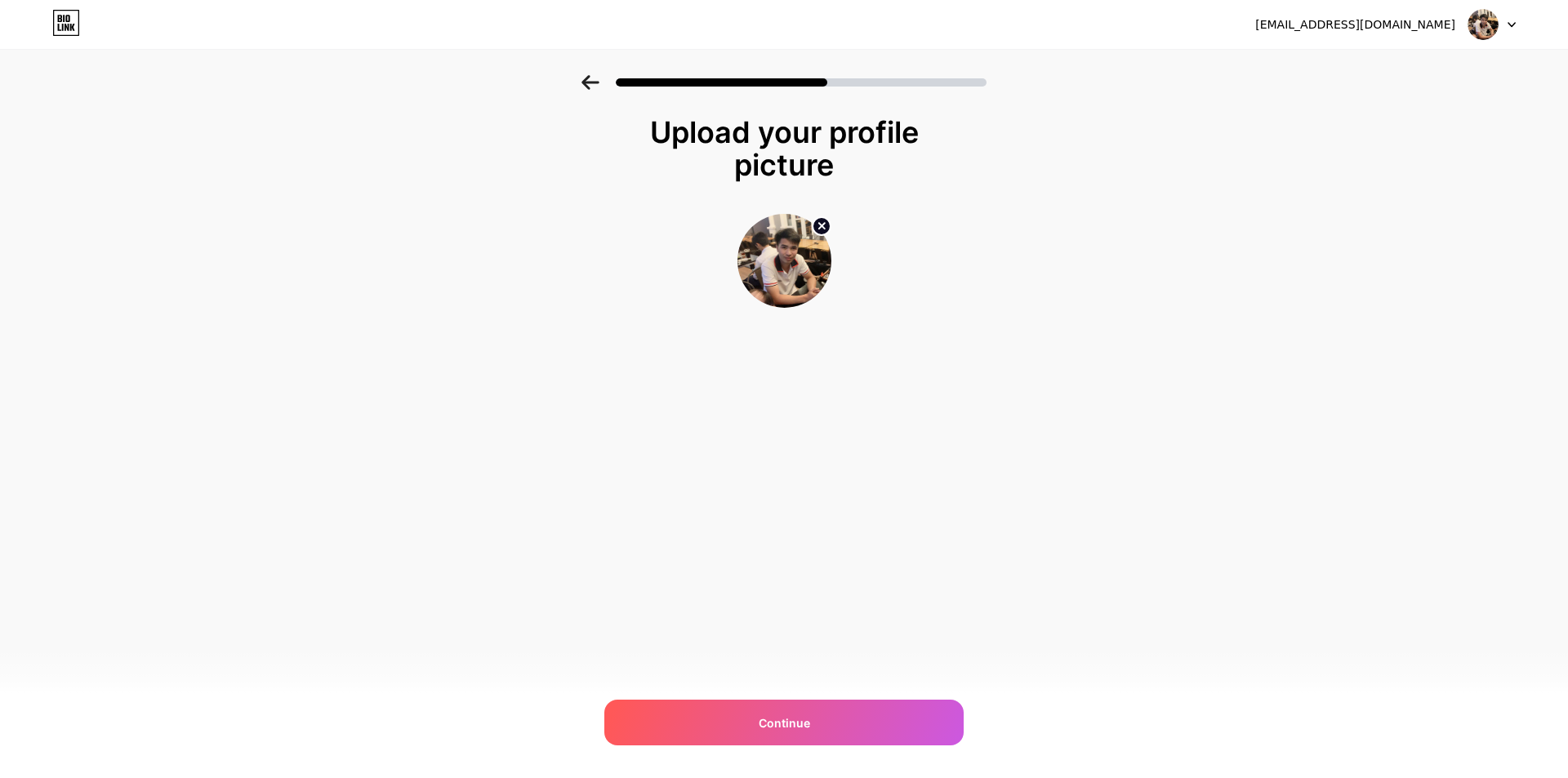
click at [799, 693] on div "[EMAIL_ADDRESS][DOMAIN_NAME] Logout Link Copied Upload your profile picture Con…" at bounding box center [784, 389] width 1568 height 778
click at [792, 712] on div "Continue" at bounding box center [784, 723] width 359 height 46
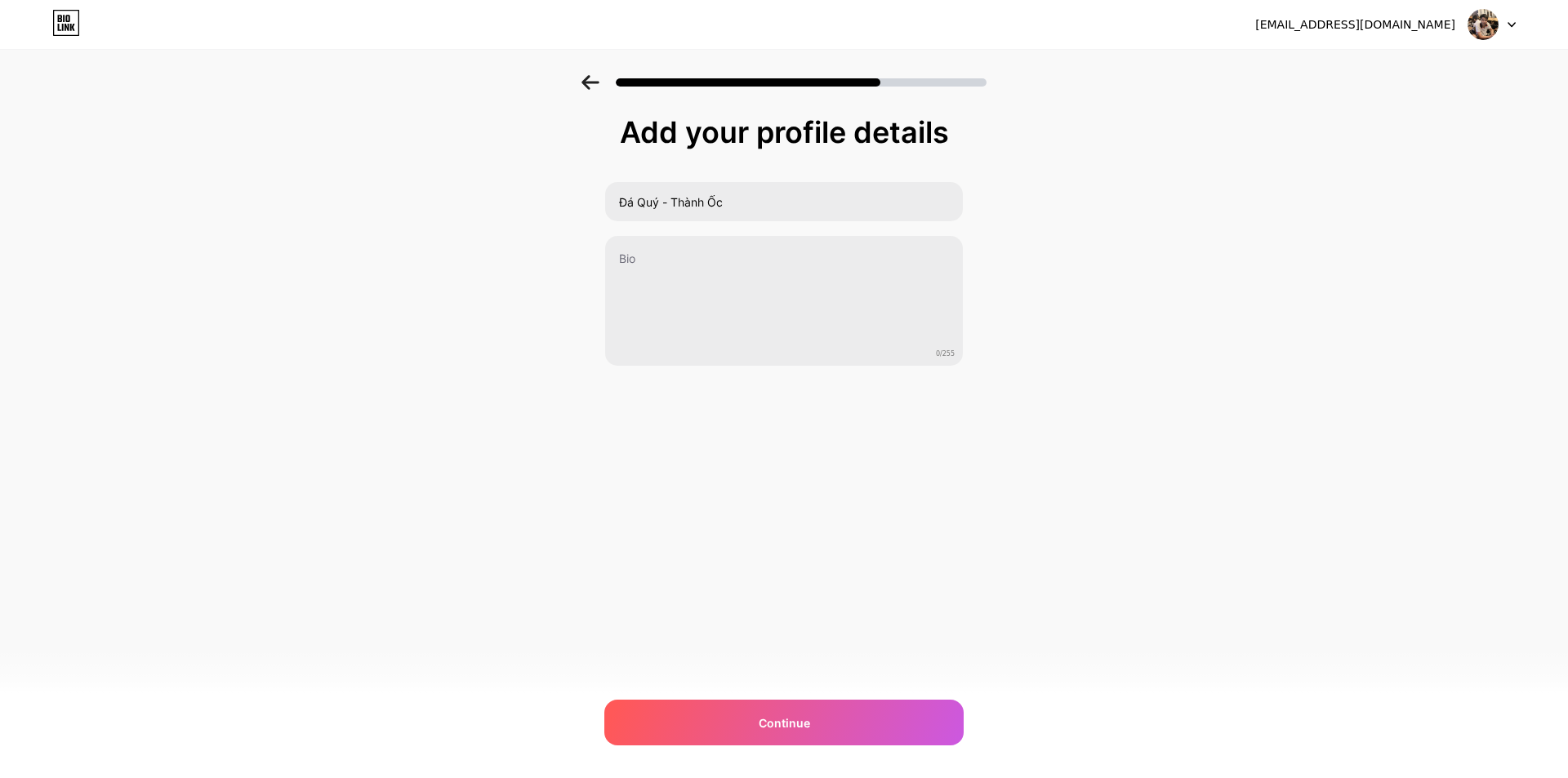
click at [766, 525] on div "[EMAIL_ADDRESS][DOMAIN_NAME] Logout Link Copied Add your profile details Đá Quý…" at bounding box center [784, 389] width 1568 height 778
click at [777, 697] on div "[EMAIL_ADDRESS][DOMAIN_NAME] Logout Link Copied Add your profile details Đá Quý…" at bounding box center [784, 389] width 1568 height 778
click at [774, 704] on div "Continue" at bounding box center [784, 723] width 359 height 46
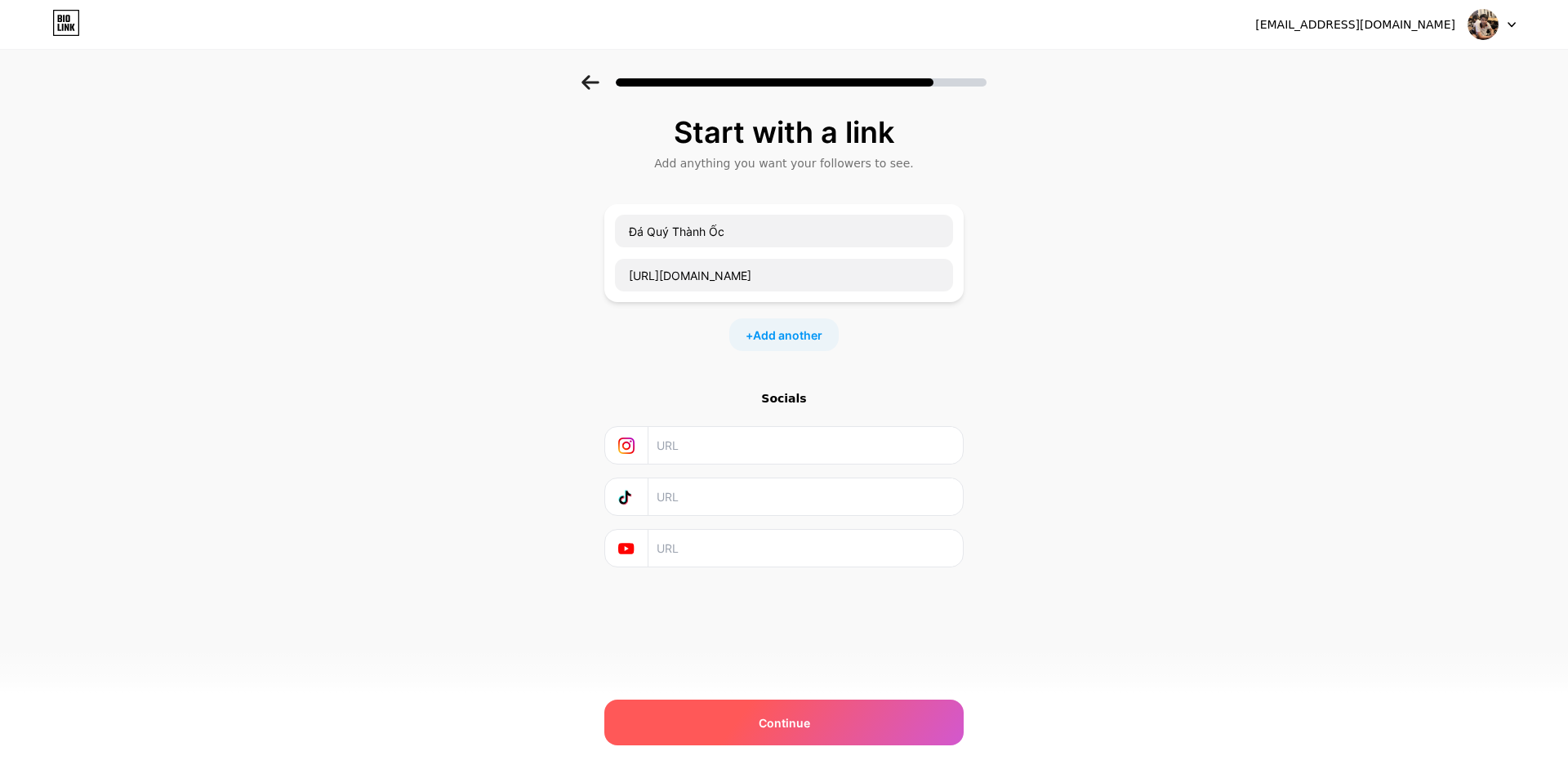
click at [787, 726] on span "Continue" at bounding box center [785, 723] width 52 height 17
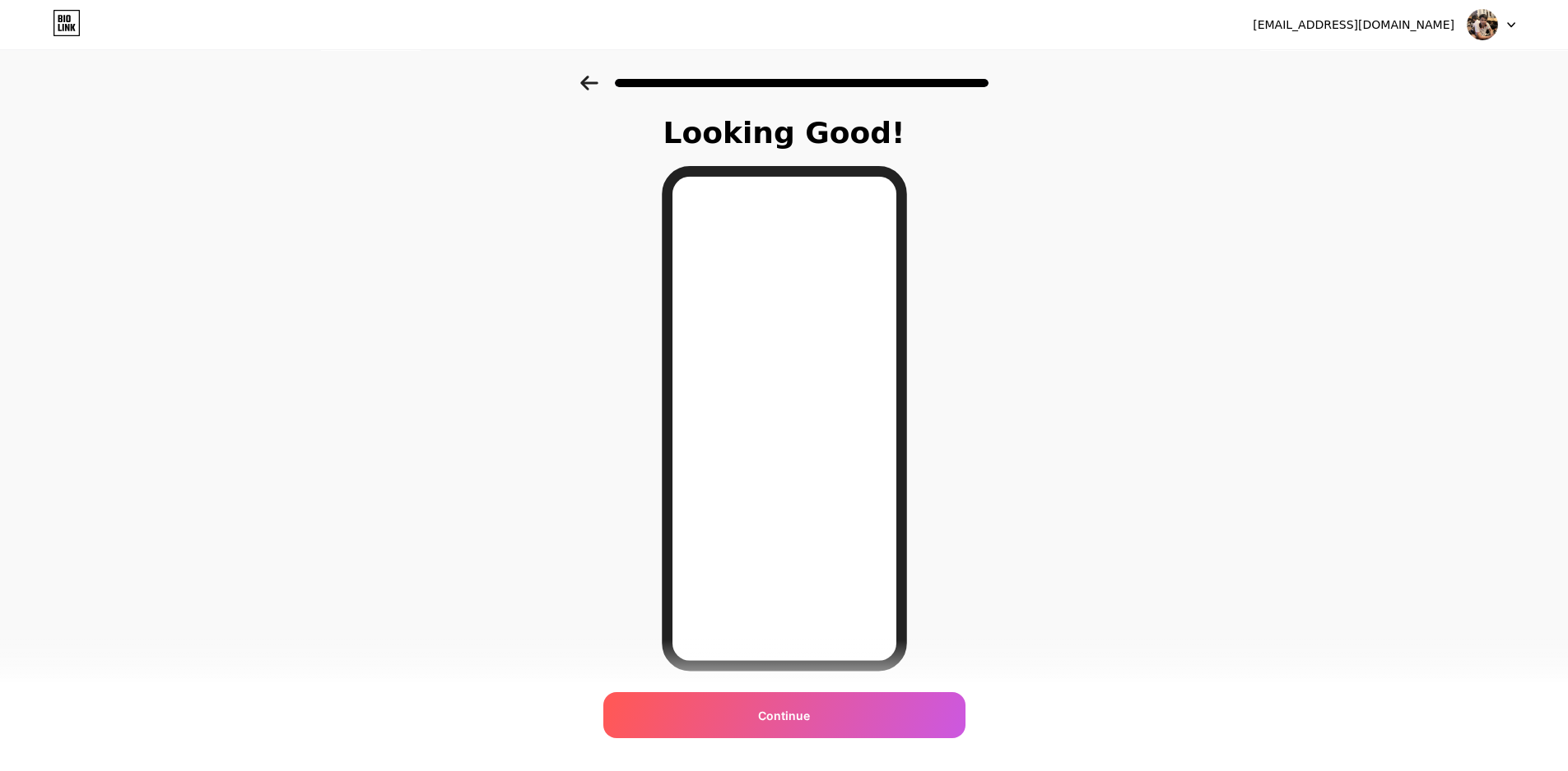
click at [810, 718] on span "Continue" at bounding box center [784, 716] width 52 height 17
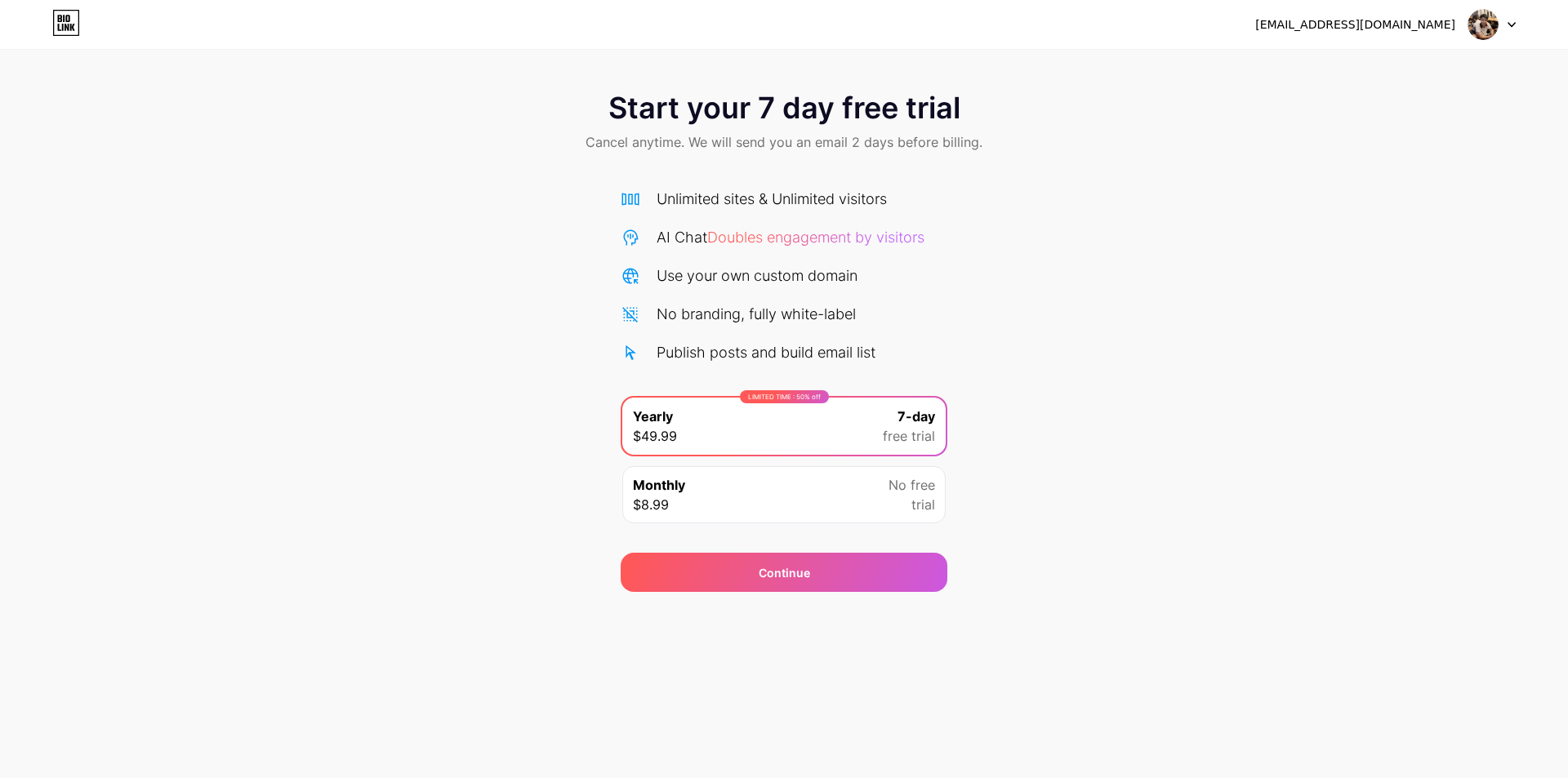
click at [866, 504] on div "Monthly $8.99 No free trial" at bounding box center [784, 495] width 324 height 58
